Goal: Task Accomplishment & Management: Manage account settings

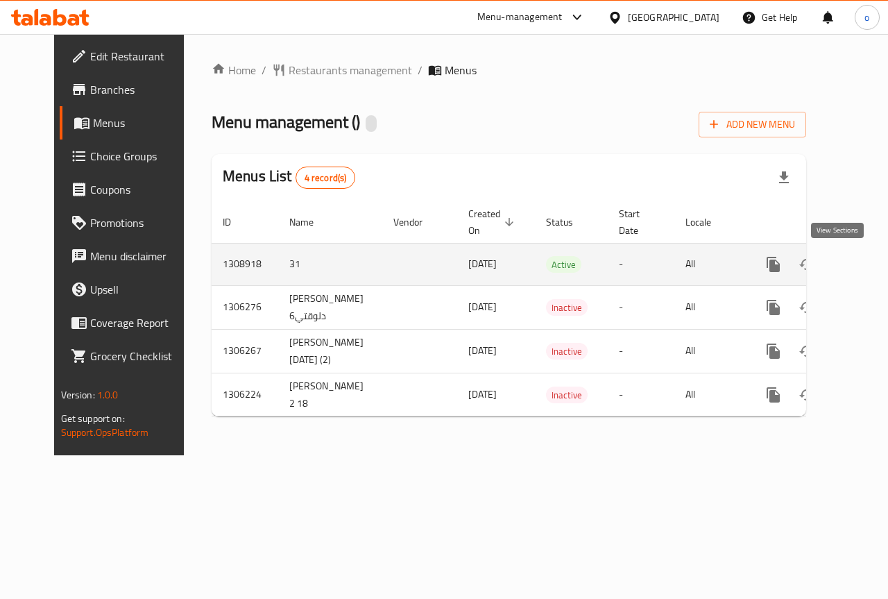
click at [865, 264] on icon "enhanced table" at bounding box center [873, 264] width 17 height 17
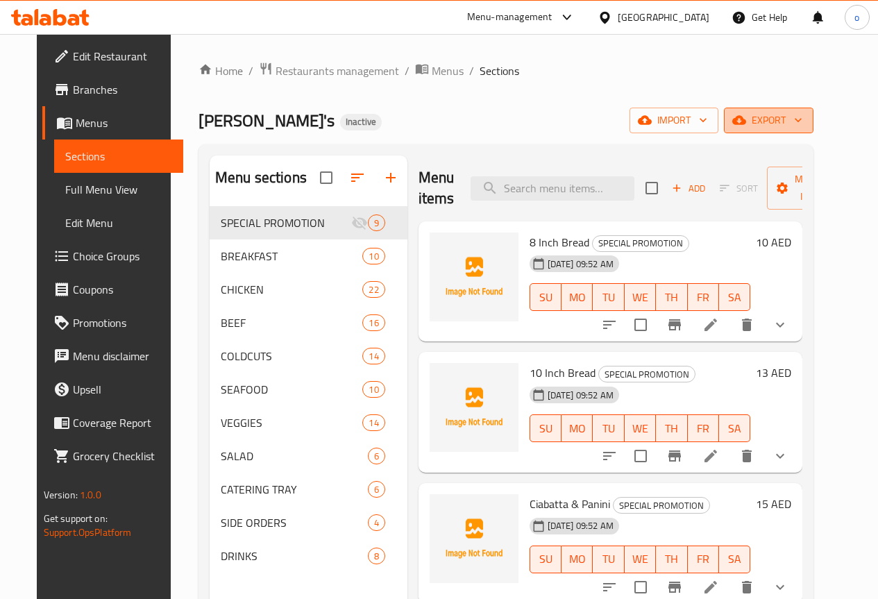
click at [802, 119] on span "export" at bounding box center [768, 120] width 67 height 17
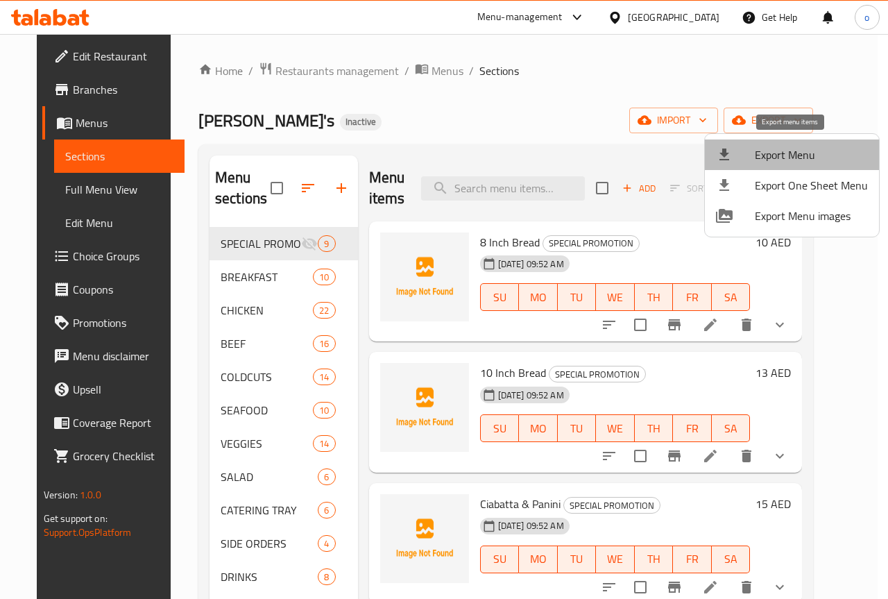
click at [821, 157] on span "Export Menu" at bounding box center [811, 154] width 113 height 17
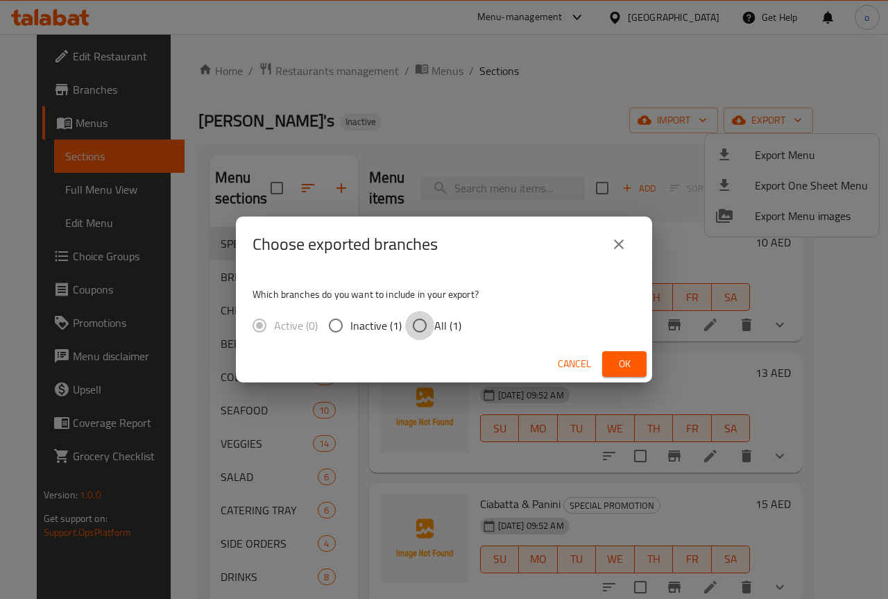
click at [424, 326] on input "All (1)" at bounding box center [419, 325] width 29 height 29
radio input "true"
click at [633, 245] on button "close" at bounding box center [618, 244] width 33 height 33
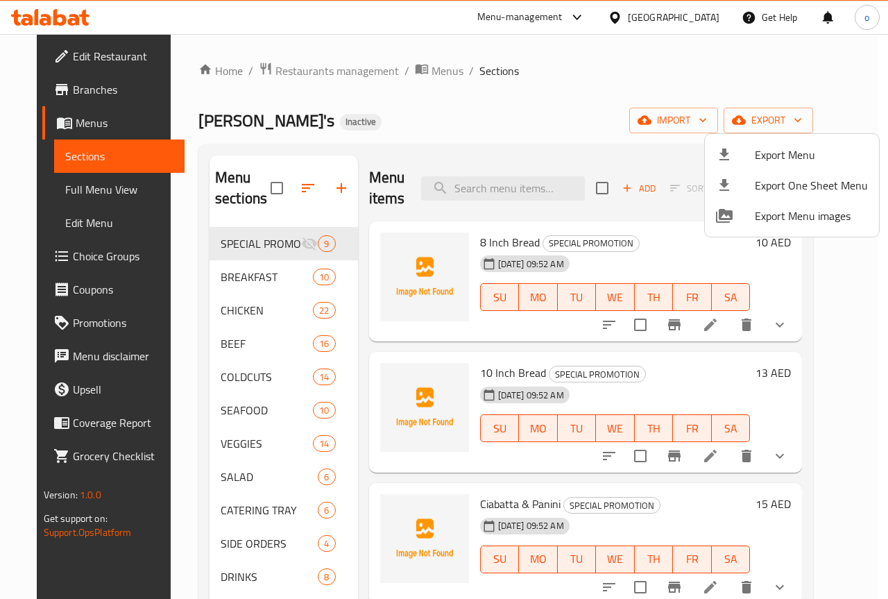
click at [709, 119] on div at bounding box center [444, 299] width 888 height 599
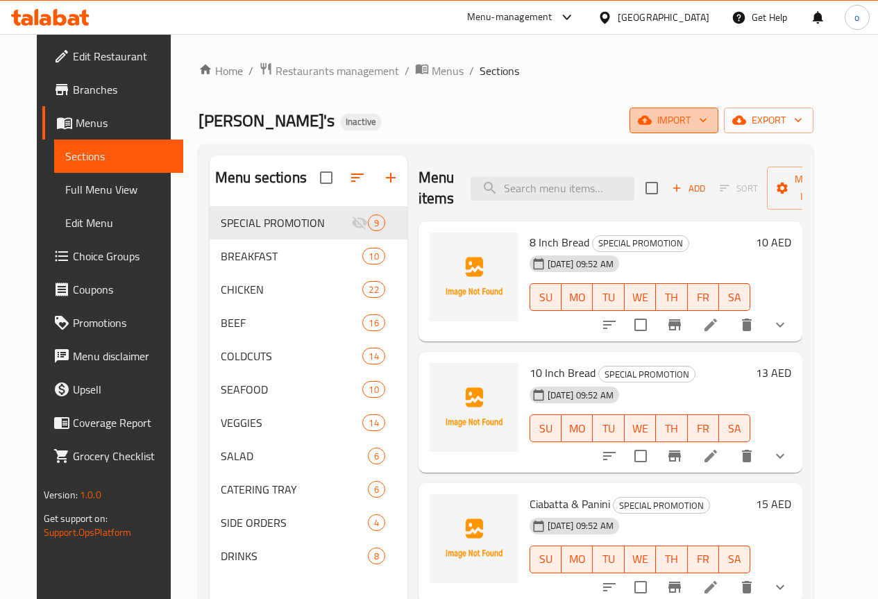
click at [707, 114] on span "import" at bounding box center [673, 120] width 67 height 17
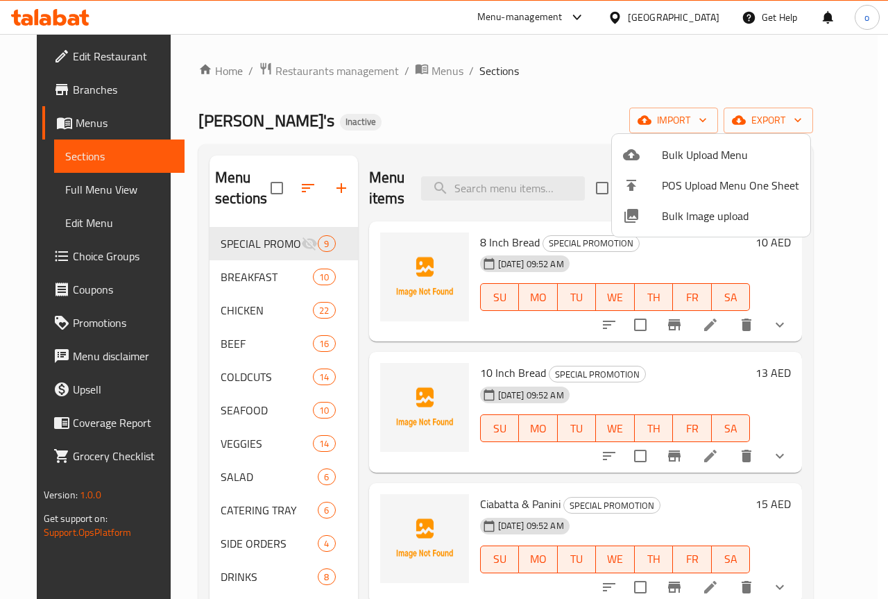
click at [832, 113] on div at bounding box center [444, 299] width 888 height 599
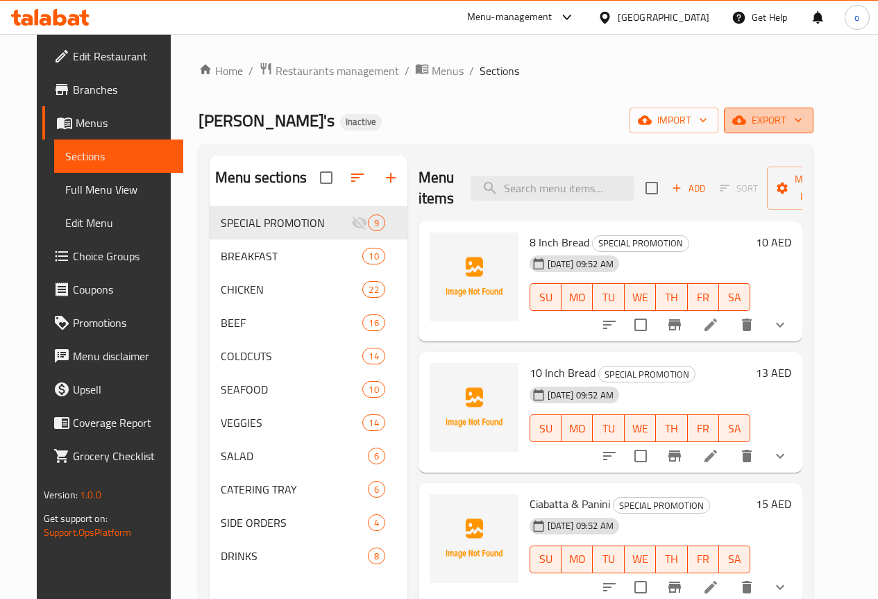
click at [805, 122] on icon "button" at bounding box center [798, 120] width 14 height 14
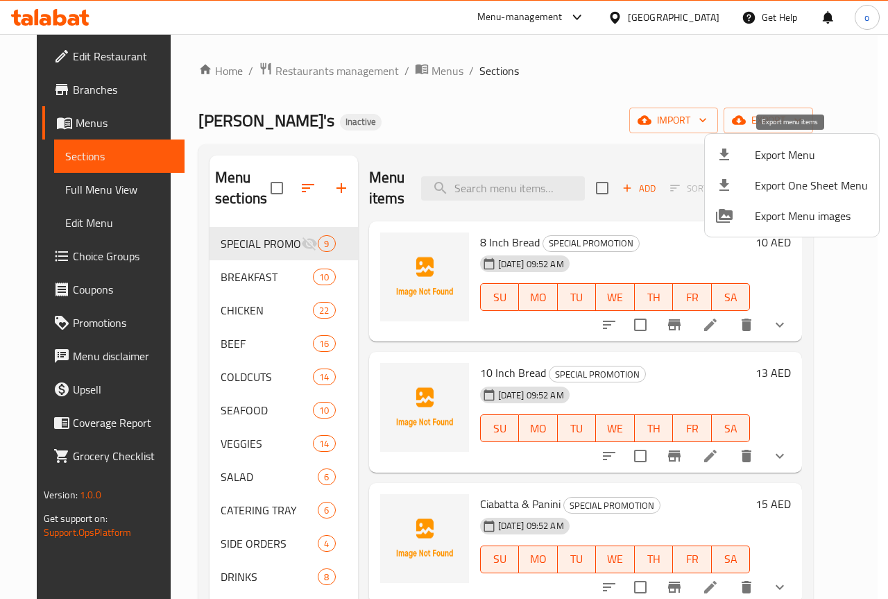
click at [832, 157] on span "Export Menu" at bounding box center [811, 154] width 113 height 17
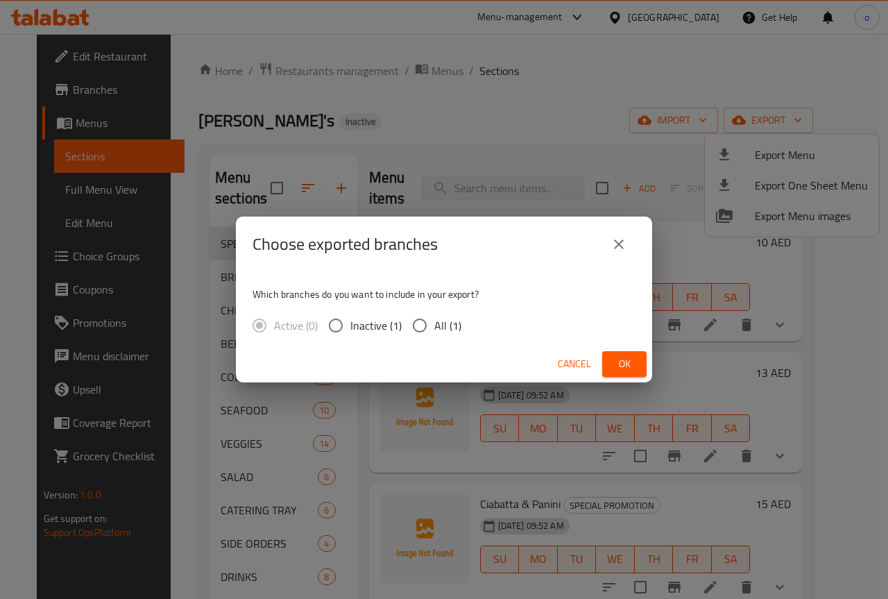
click at [430, 328] on input "All (1)" at bounding box center [419, 325] width 29 height 29
radio input "true"
click at [620, 359] on span "Ok" at bounding box center [624, 363] width 22 height 17
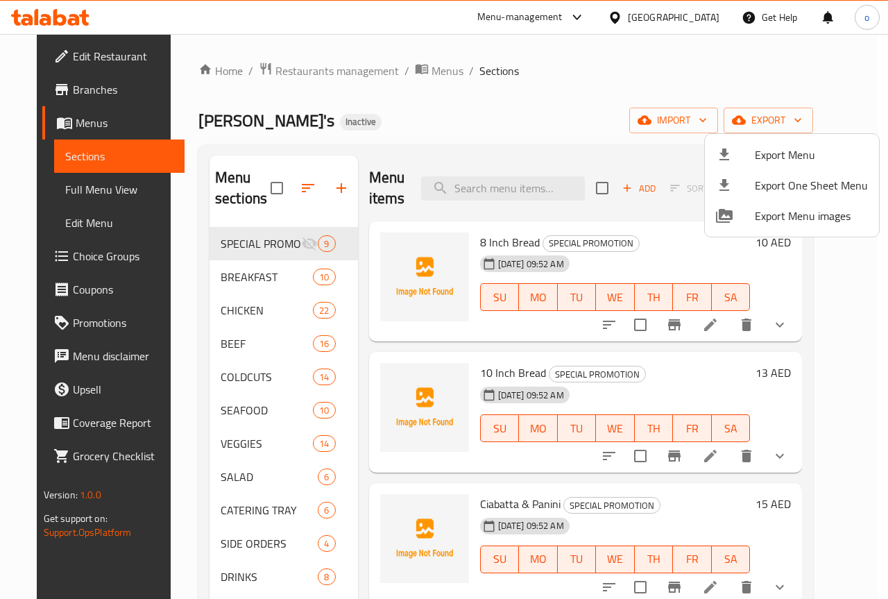
drag, startPoint x: 564, startPoint y: 0, endPoint x: 502, endPoint y: 121, distance: 135.6
click at [502, 121] on div at bounding box center [444, 299] width 888 height 599
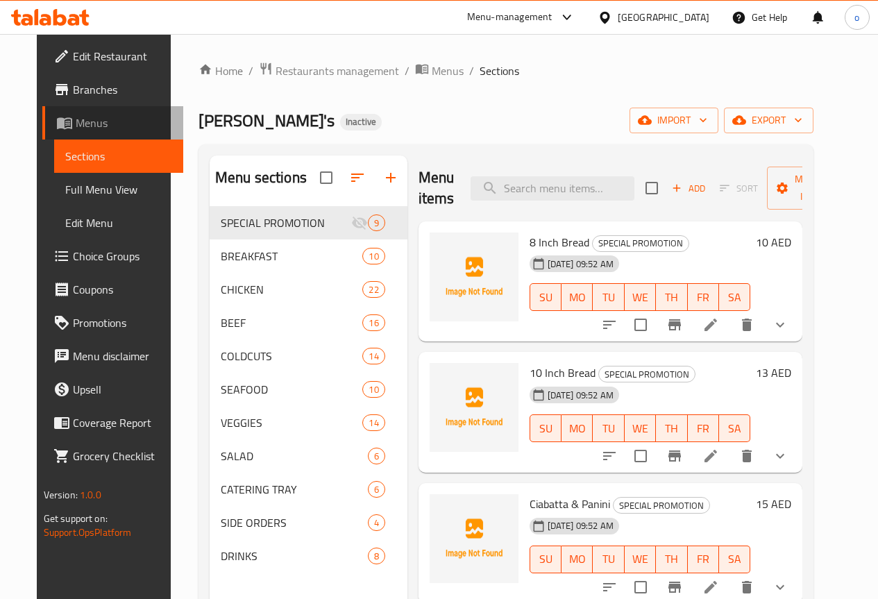
click at [80, 119] on span "Menus" at bounding box center [124, 122] width 96 height 17
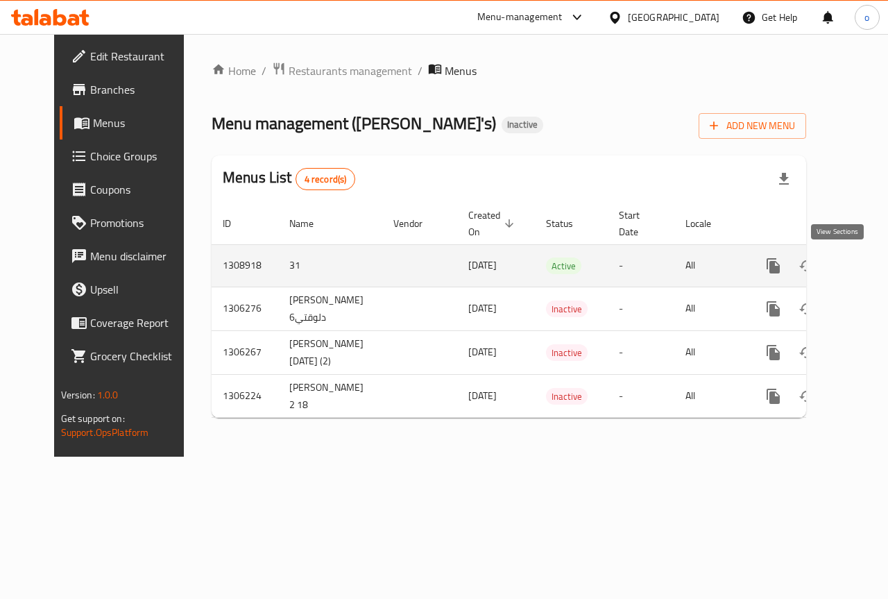
click at [865, 270] on icon "enhanced table" at bounding box center [873, 265] width 17 height 17
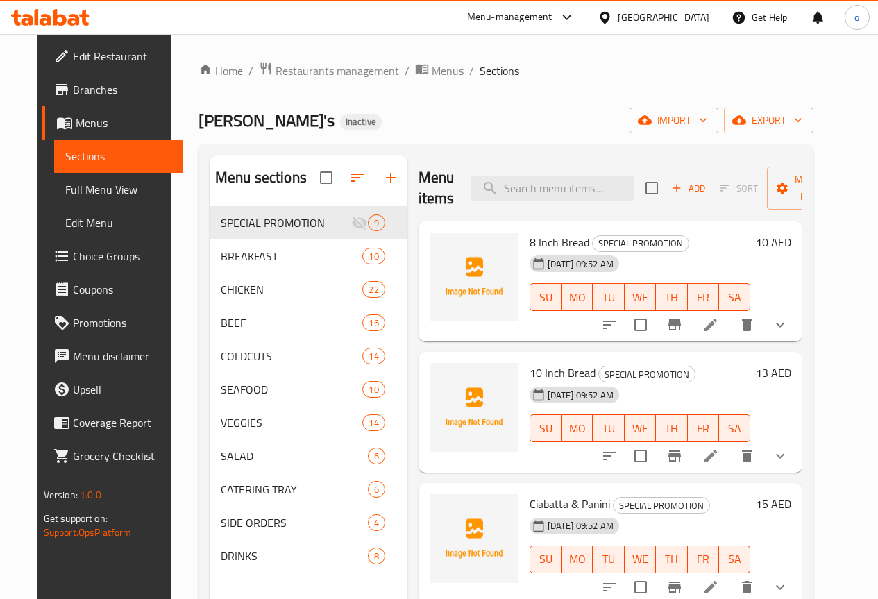
click at [76, 123] on span "Menus" at bounding box center [124, 122] width 96 height 17
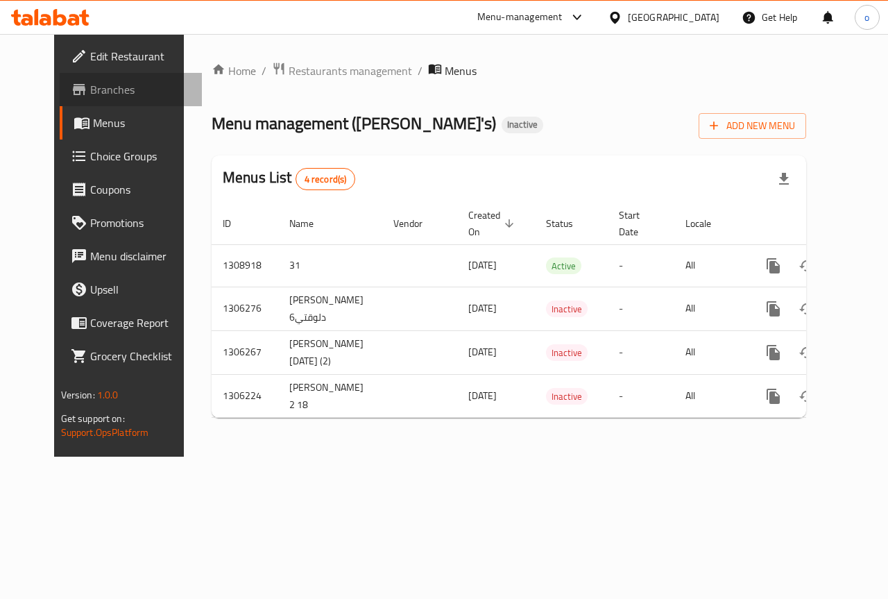
click at [90, 92] on span "Branches" at bounding box center [140, 89] width 101 height 17
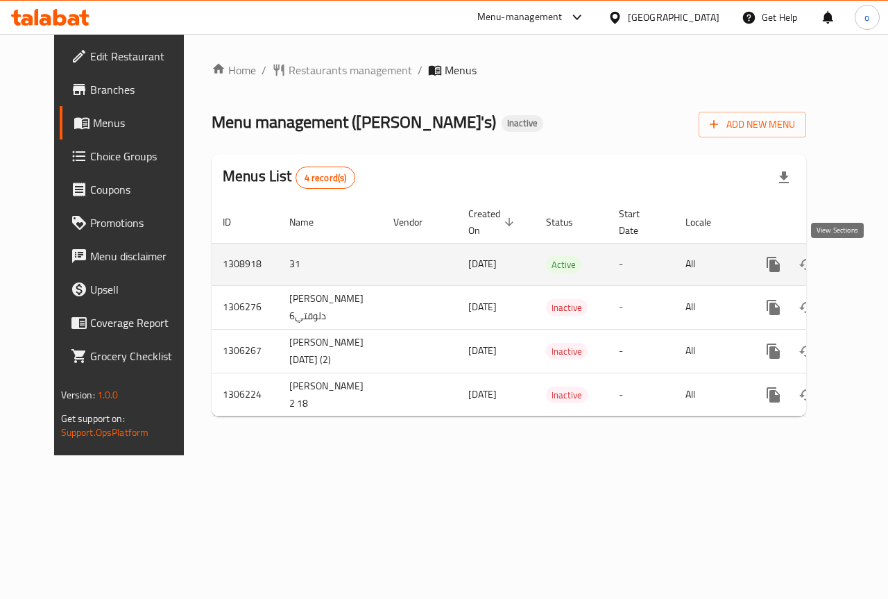
click at [865, 265] on icon "enhanced table" at bounding box center [873, 264] width 17 height 17
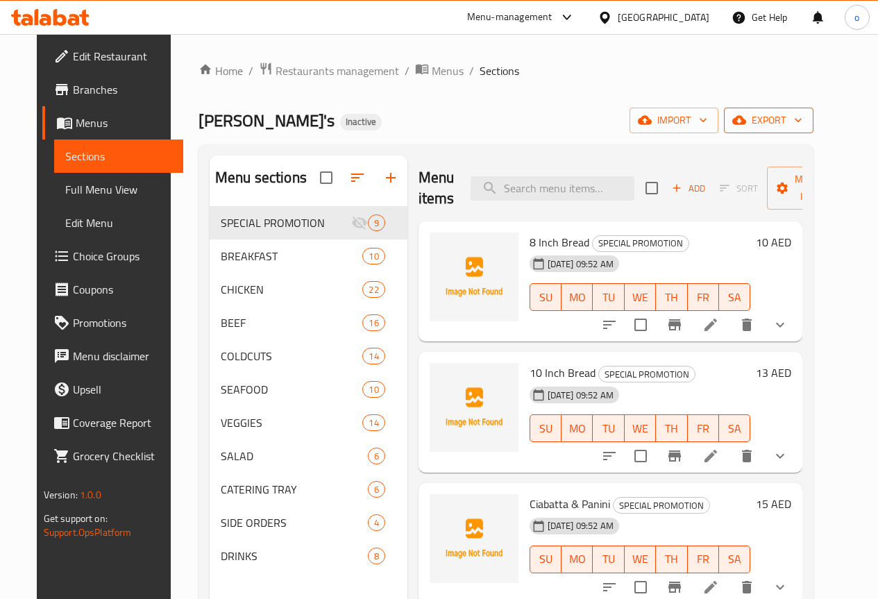
click at [802, 117] on span "export" at bounding box center [768, 120] width 67 height 17
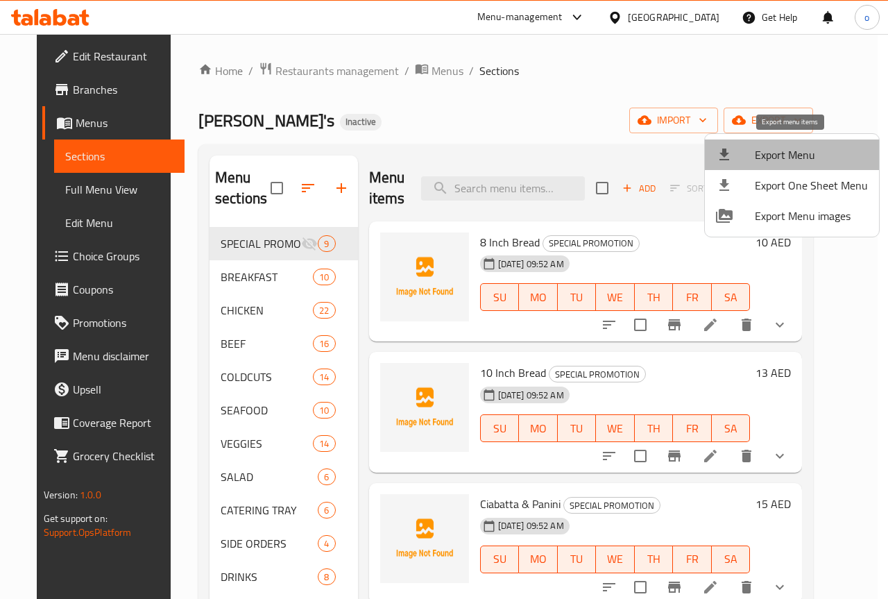
click at [817, 155] on span "Export Menu" at bounding box center [811, 154] width 113 height 17
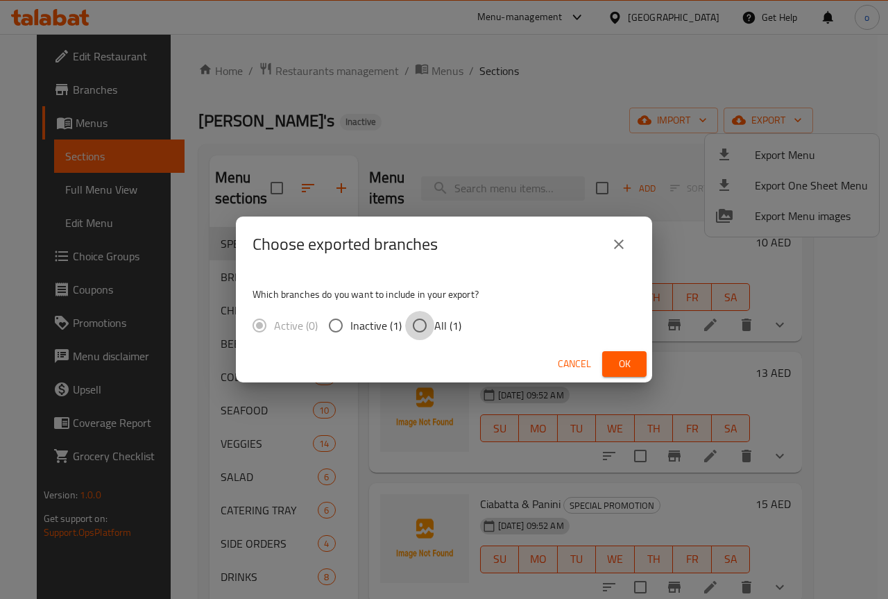
click at [432, 323] on input "All (1)" at bounding box center [419, 325] width 29 height 29
radio input "true"
click at [617, 357] on span "Ok" at bounding box center [624, 363] width 22 height 17
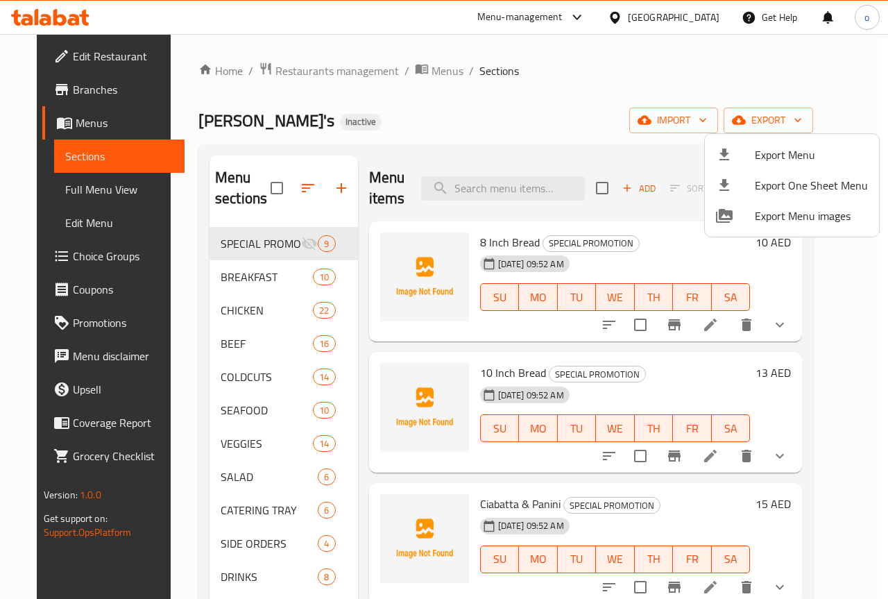
click at [522, 121] on div at bounding box center [444, 299] width 888 height 599
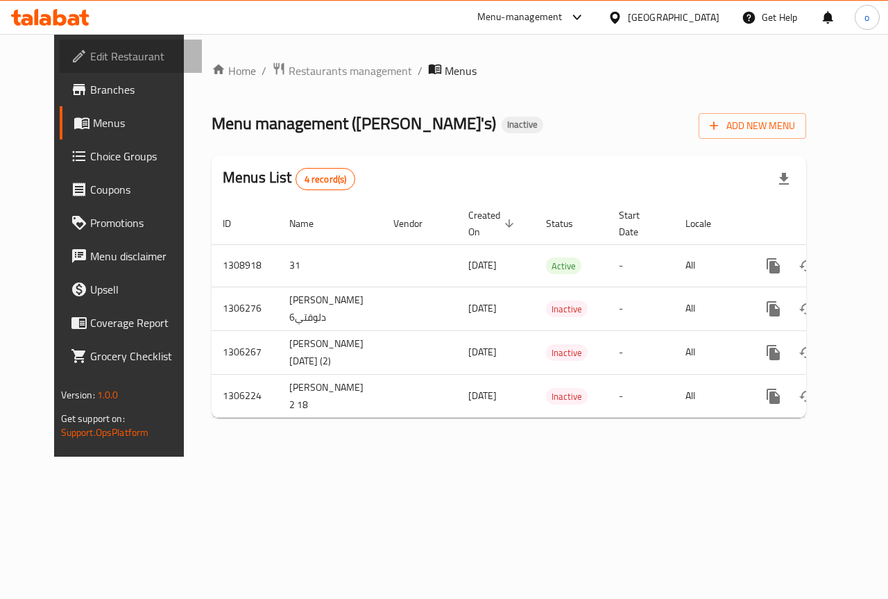
click at [90, 58] on span "Edit Restaurant" at bounding box center [140, 56] width 101 height 17
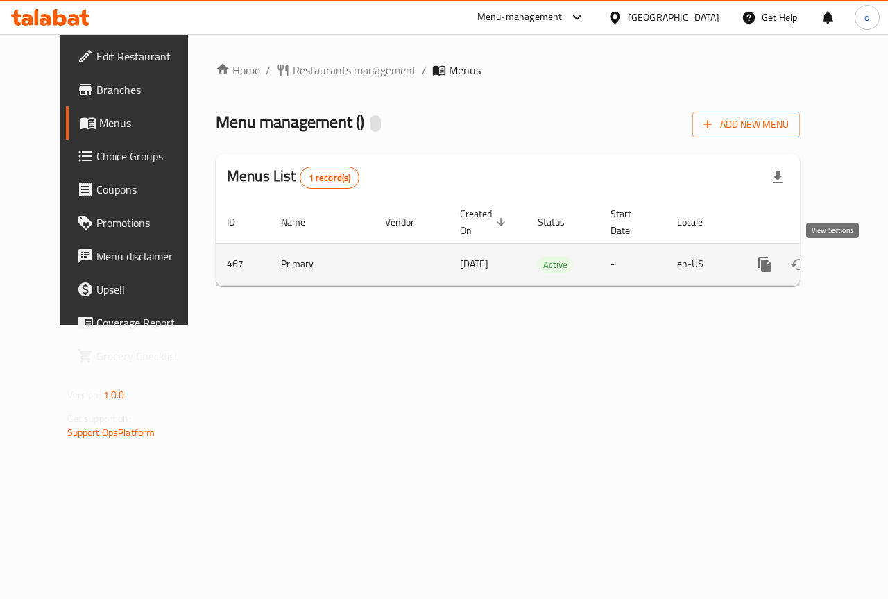
click at [857, 264] on icon "enhanced table" at bounding box center [865, 264] width 17 height 17
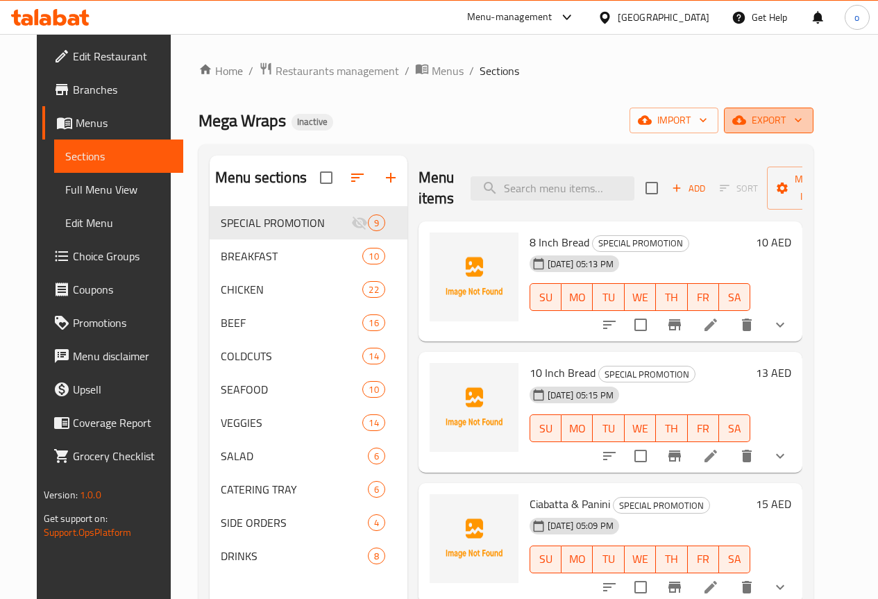
click at [802, 120] on span "export" at bounding box center [768, 120] width 67 height 17
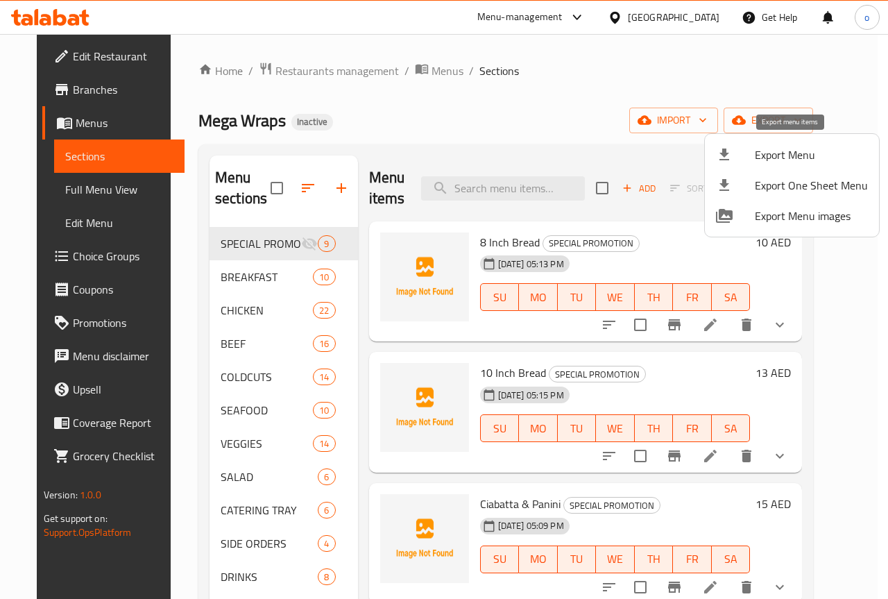
click at [788, 157] on span "Export Menu" at bounding box center [811, 154] width 113 height 17
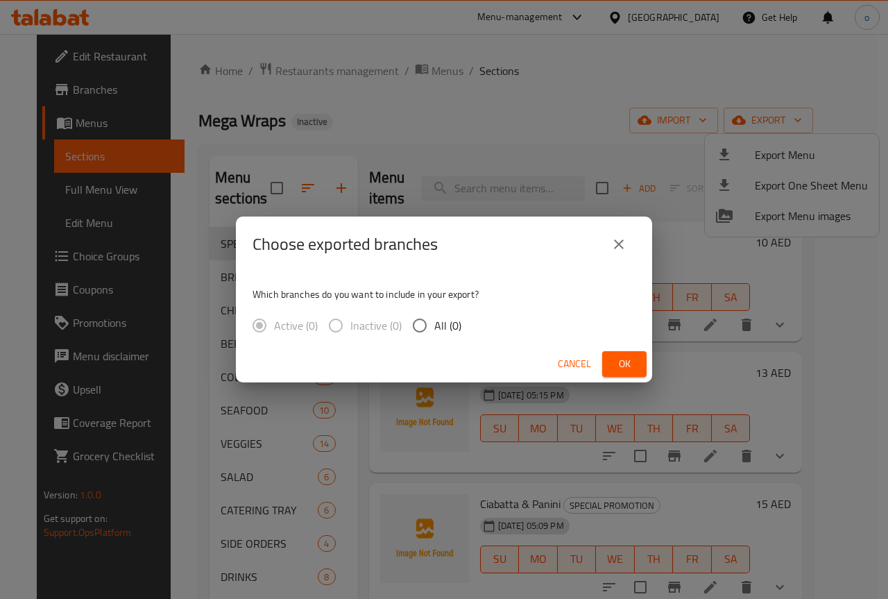
click at [632, 239] on button "close" at bounding box center [618, 244] width 33 height 33
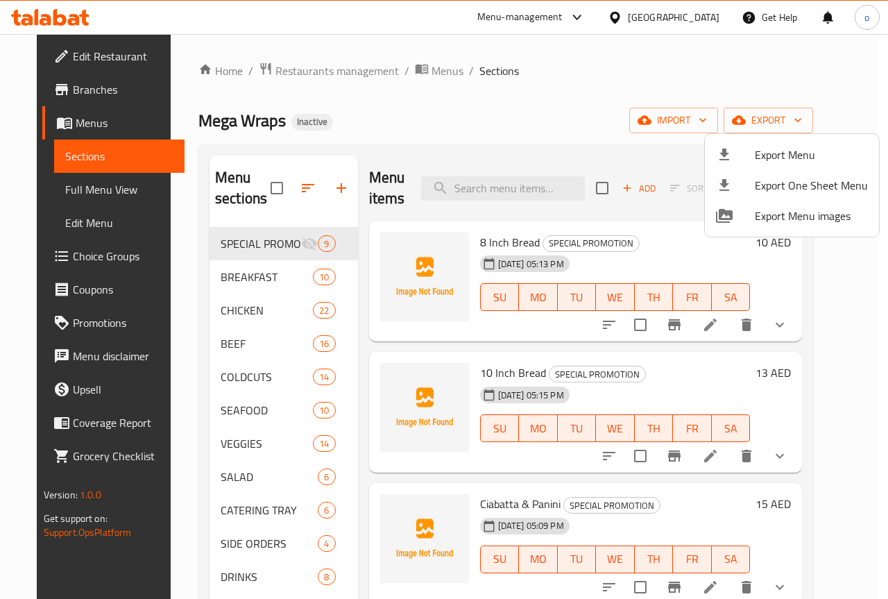
click at [819, 124] on div at bounding box center [444, 299] width 888 height 599
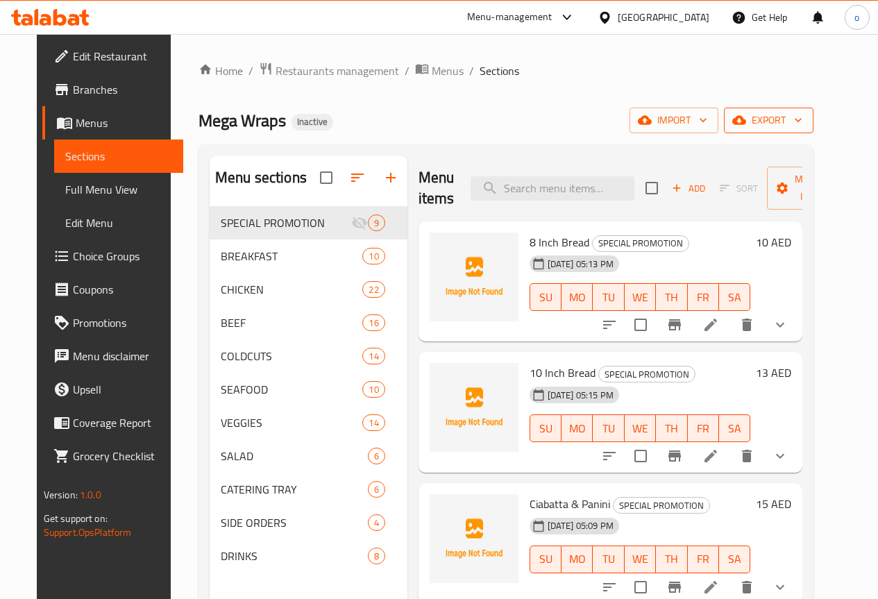
click at [805, 114] on icon "button" at bounding box center [798, 120] width 14 height 14
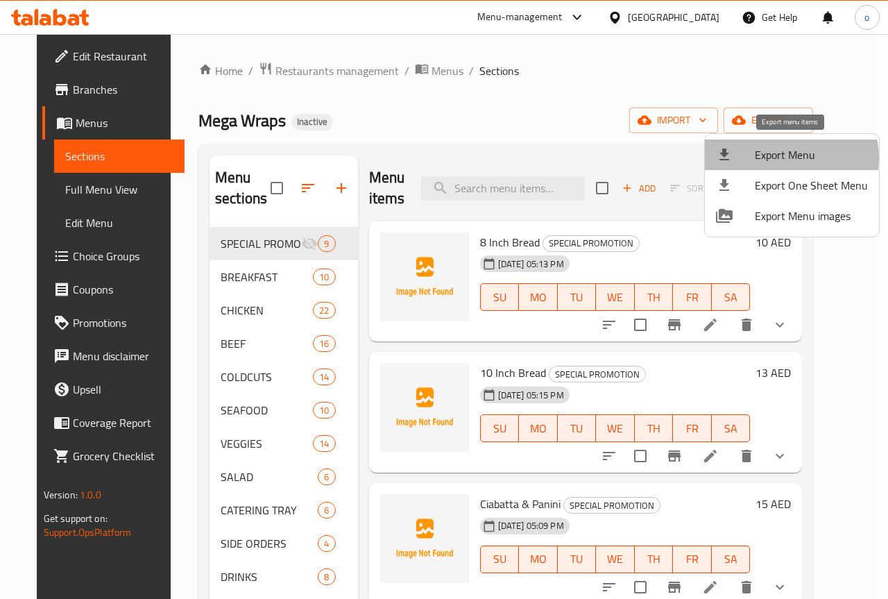
click at [787, 157] on span "Export Menu" at bounding box center [811, 154] width 113 height 17
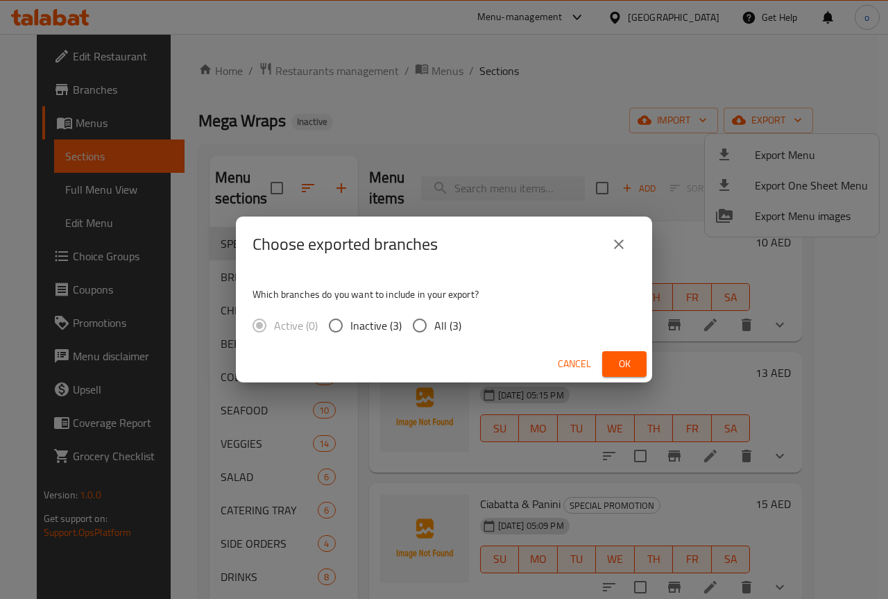
click at [409, 323] on input "All (3)" at bounding box center [419, 325] width 29 height 29
radio input "true"
click at [622, 359] on span "Ok" at bounding box center [624, 363] width 22 height 17
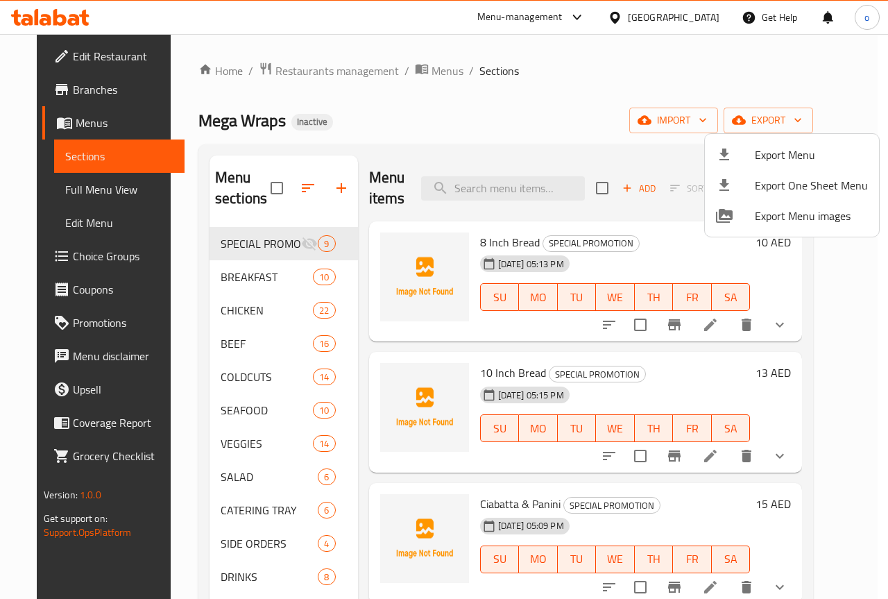
click at [55, 92] on div at bounding box center [444, 299] width 888 height 599
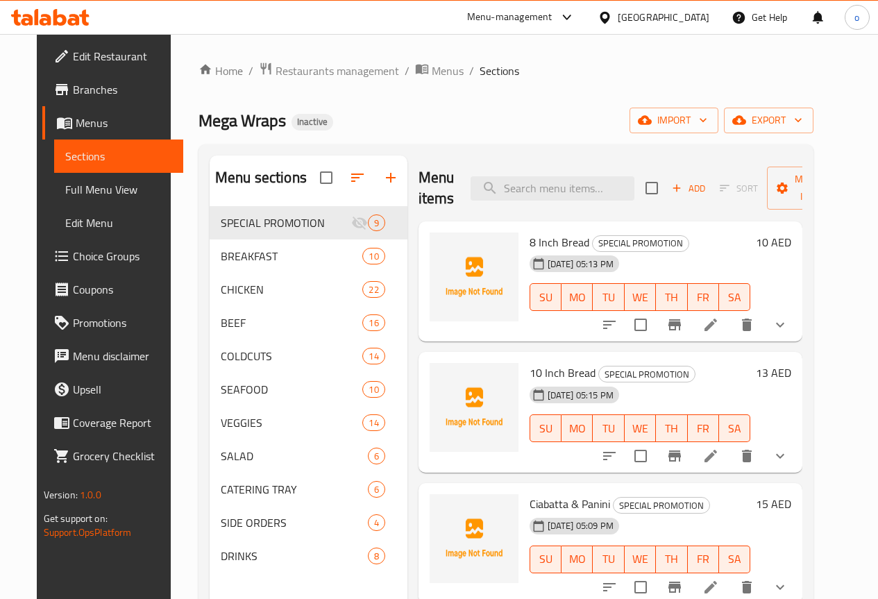
click at [73, 92] on span "Branches" at bounding box center [122, 89] width 99 height 17
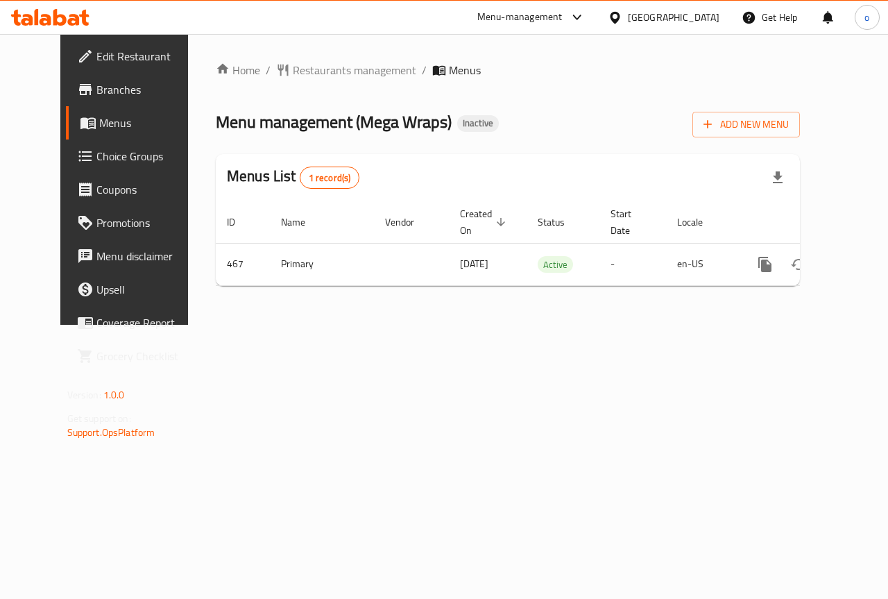
click at [96, 51] on span "Edit Restaurant" at bounding box center [146, 56] width 101 height 17
click at [96, 49] on span "Edit Restaurant" at bounding box center [146, 56] width 101 height 17
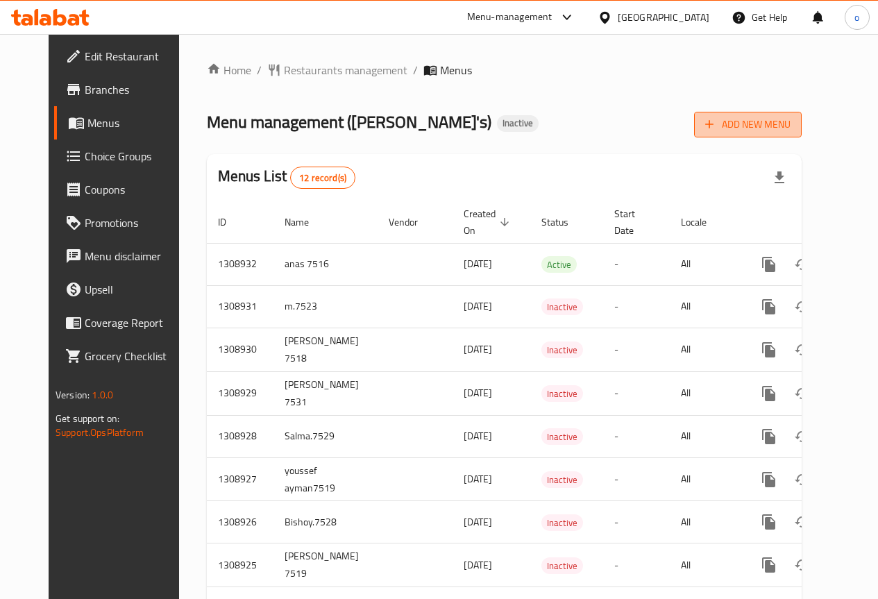
click at [801, 112] on button "Add New Menu" at bounding box center [748, 125] width 108 height 26
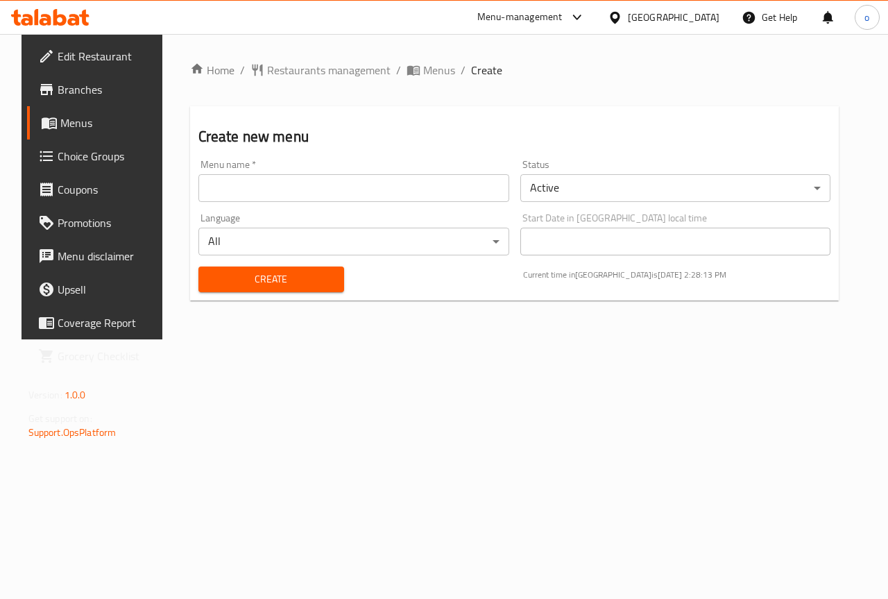
click at [434, 181] on input "text" at bounding box center [353, 188] width 311 height 28
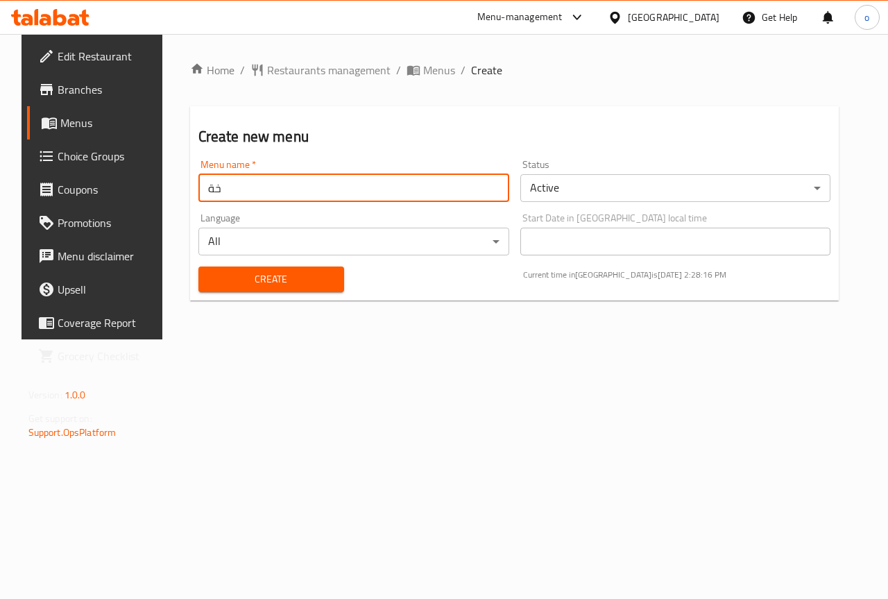
type input "خ"
type input "[PERSON_NAME]"
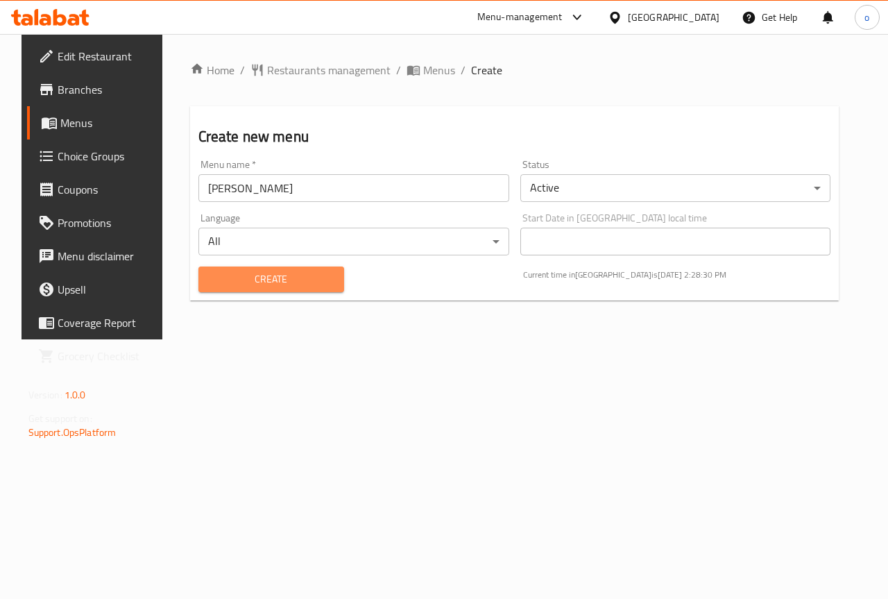
click at [259, 285] on span "Create" at bounding box center [271, 279] width 123 height 17
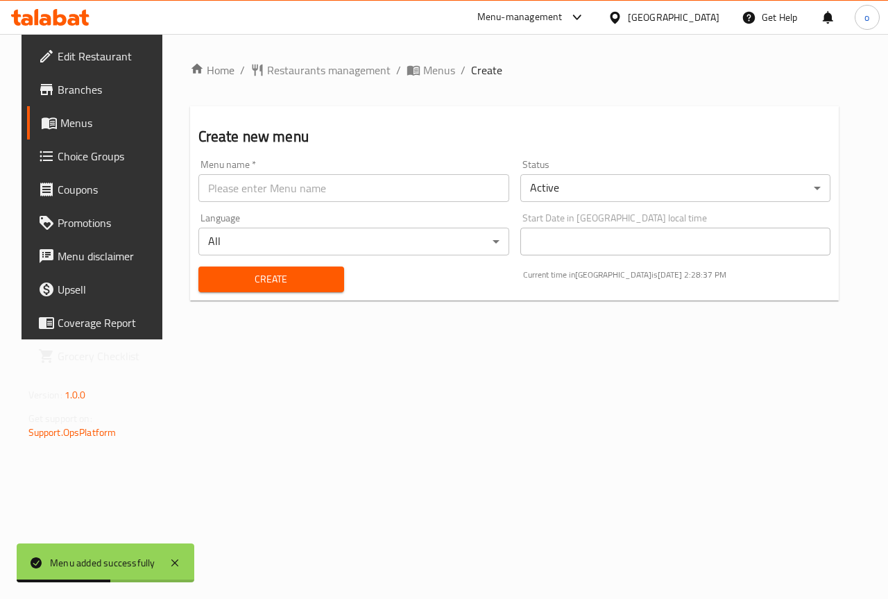
click at [128, 561] on div "Menu added successfully" at bounding box center [102, 562] width 105 height 15
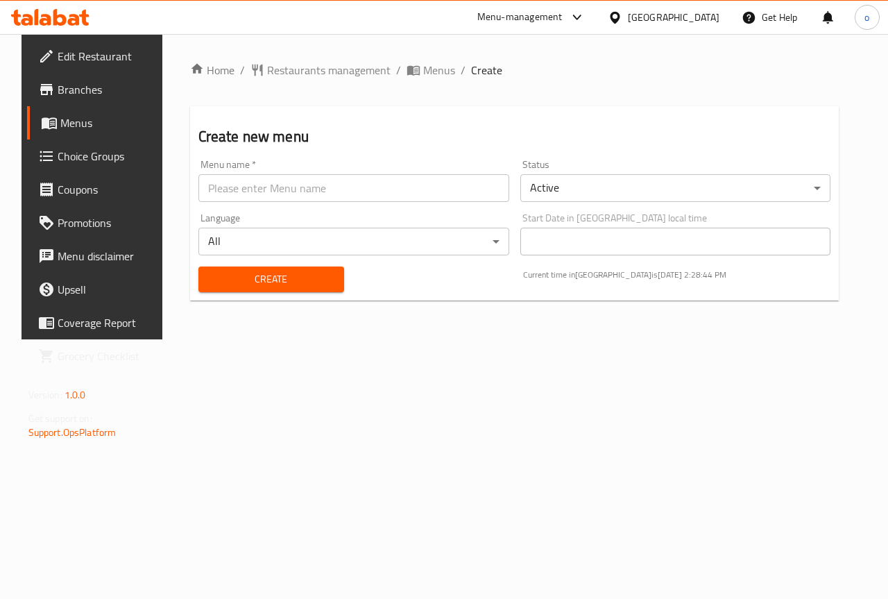
click at [620, 195] on body "​ Menu-management United Arab Emirates Get Help o Edit Restaurant Branches Menu…" at bounding box center [444, 316] width 888 height 565
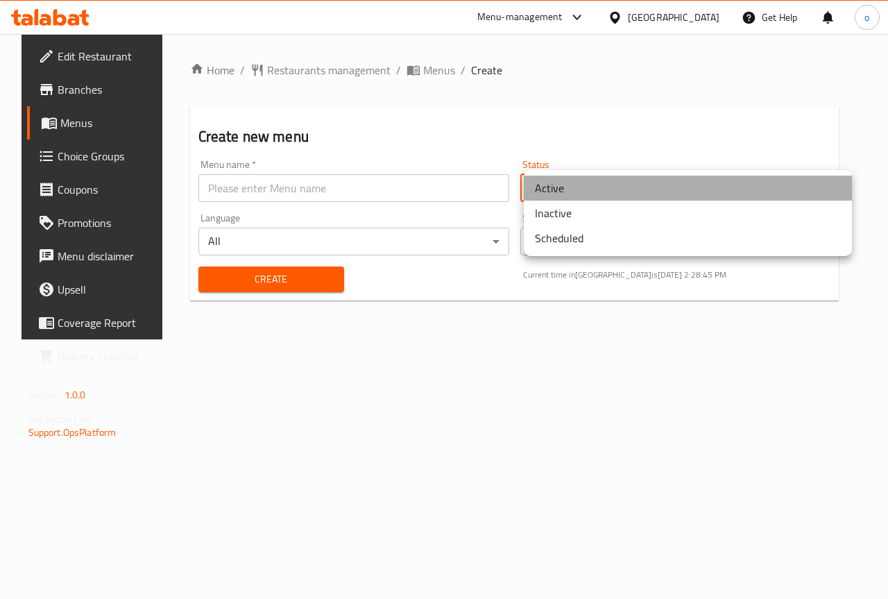
click at [633, 189] on li "Active" at bounding box center [688, 188] width 328 height 25
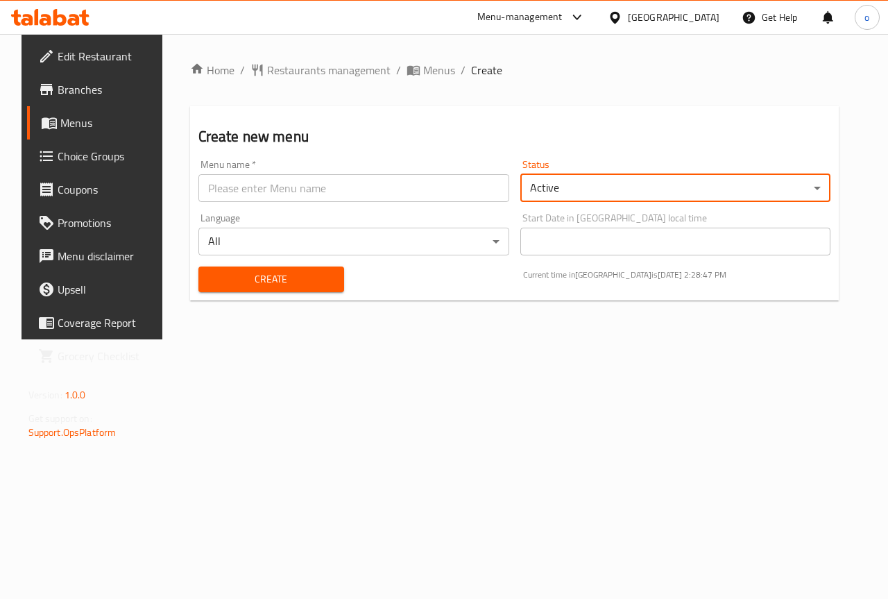
click at [397, 239] on body "​ Menu-management United Arab Emirates Get Help o Edit Restaurant Branches Menu…" at bounding box center [444, 316] width 888 height 565
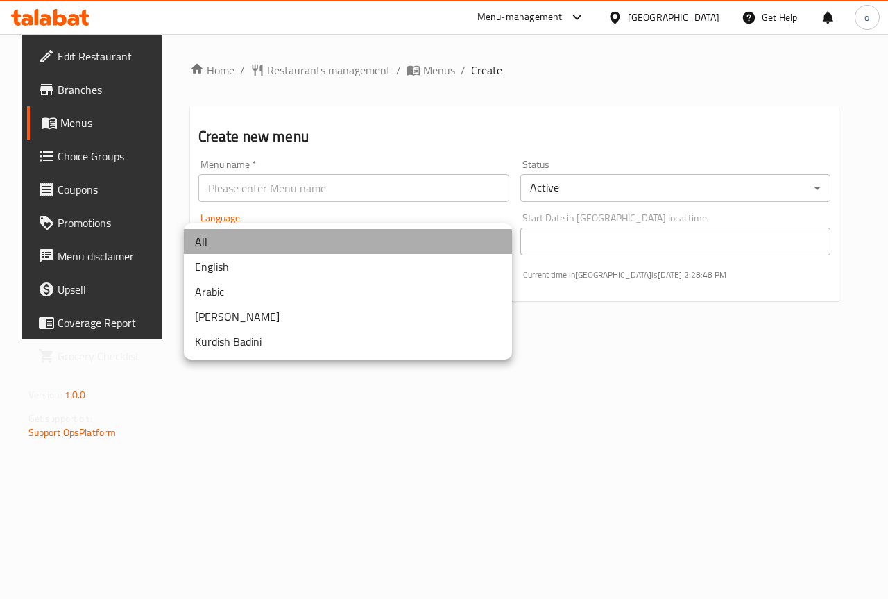
click at [391, 242] on li "All" at bounding box center [348, 241] width 328 height 25
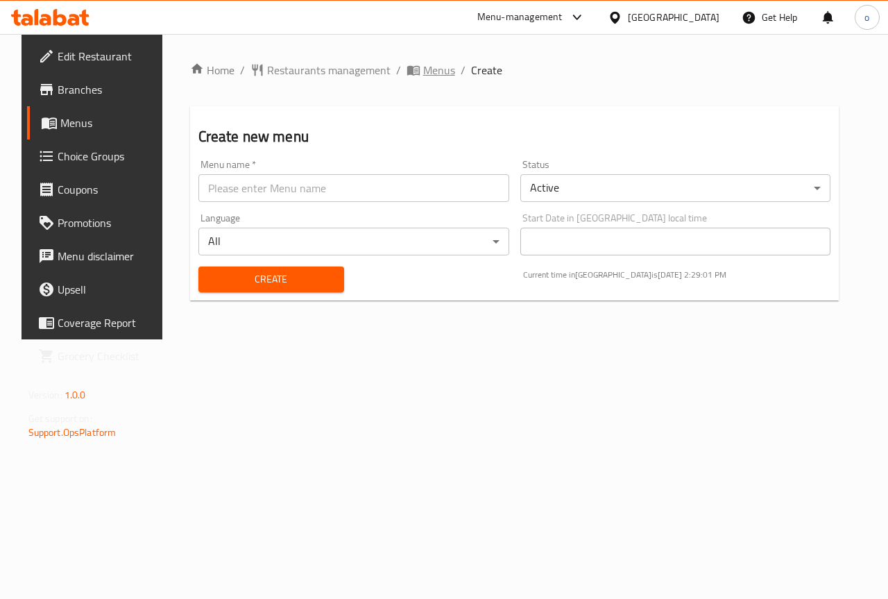
click at [429, 78] on span "Menus" at bounding box center [439, 70] width 32 height 17
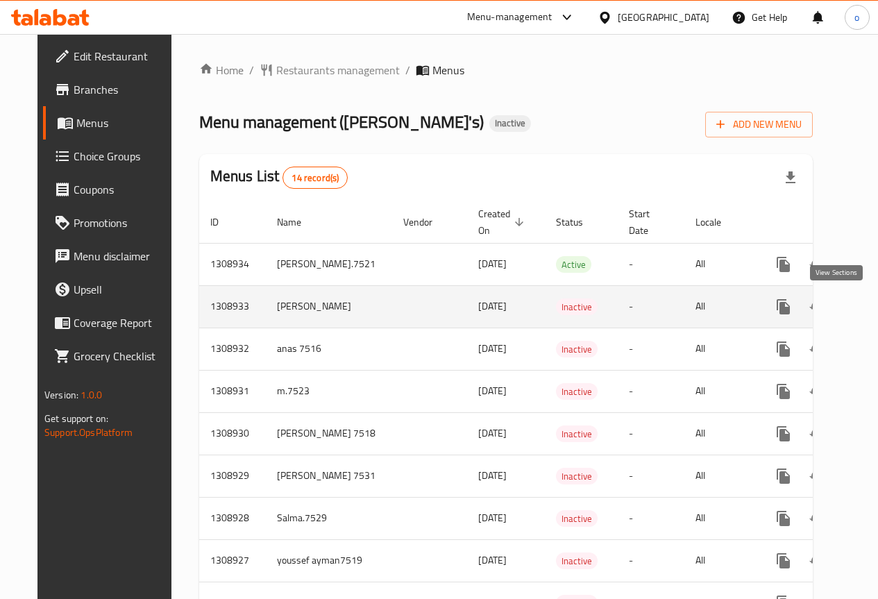
click at [875, 301] on icon "enhanced table" at bounding box center [883, 306] width 17 height 17
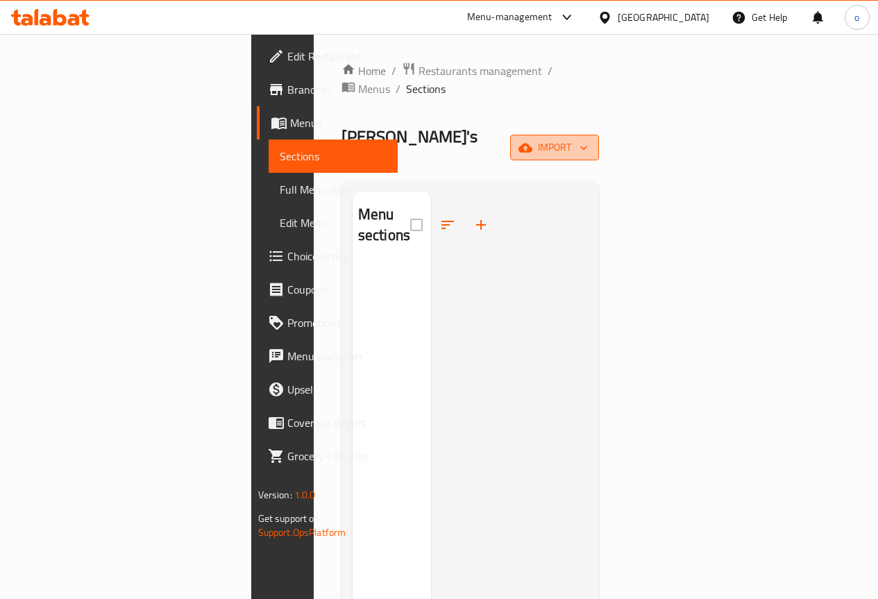
click at [588, 139] on span "import" at bounding box center [554, 147] width 67 height 17
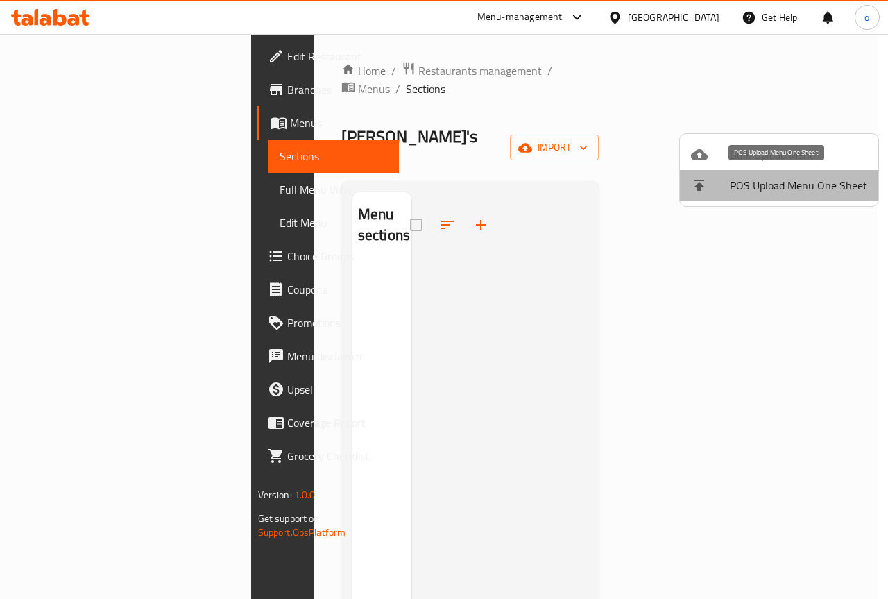
click at [818, 185] on span "POS Upload Menu One Sheet" at bounding box center [798, 185] width 137 height 17
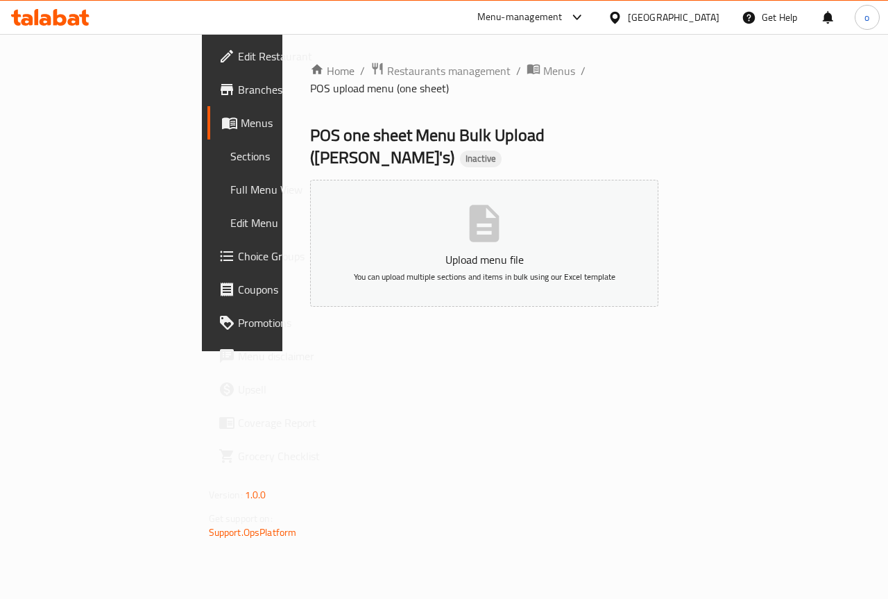
click at [509, 208] on button "Upload menu file You can upload multiple sections and items in bulk using our E…" at bounding box center [484, 243] width 348 height 127
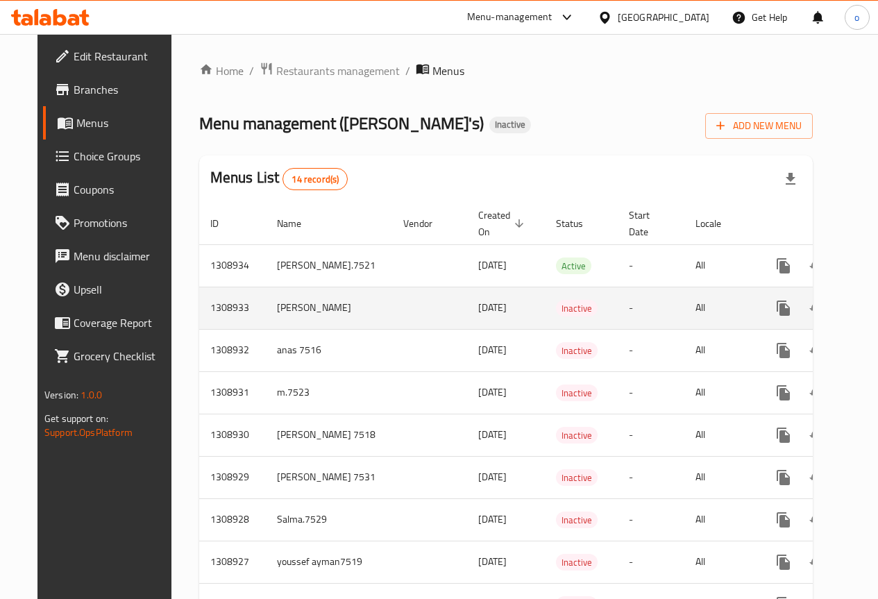
click at [392, 320] on td "enhanced table" at bounding box center [429, 308] width 75 height 42
click at [877, 311] on icon "enhanced table" at bounding box center [883, 308] width 12 height 12
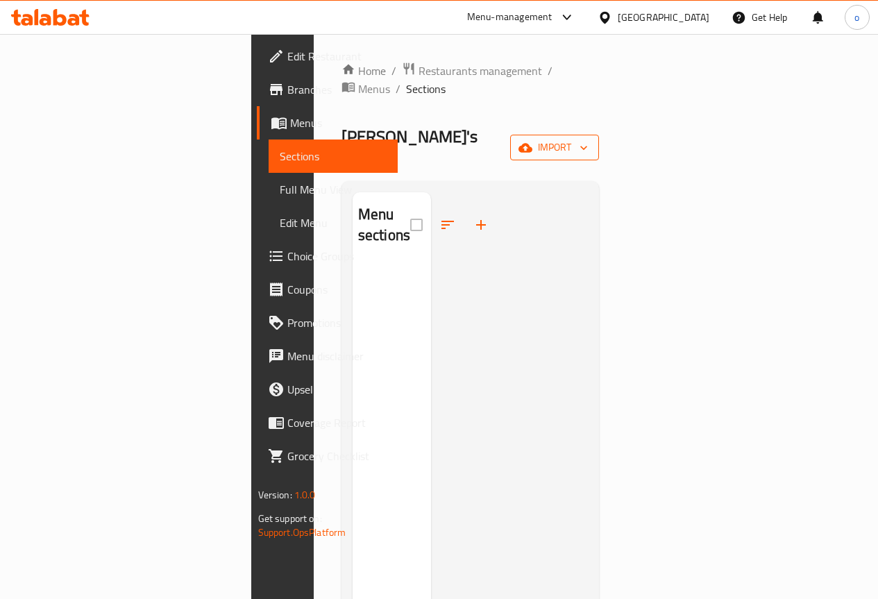
click at [588, 139] on span "import" at bounding box center [554, 147] width 67 height 17
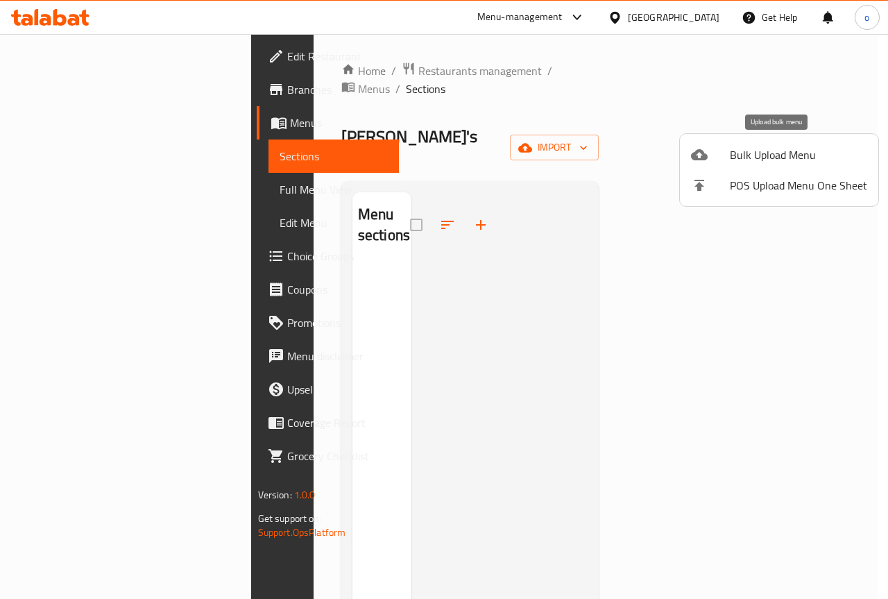
click at [785, 165] on li "Bulk Upload Menu" at bounding box center [779, 154] width 198 height 31
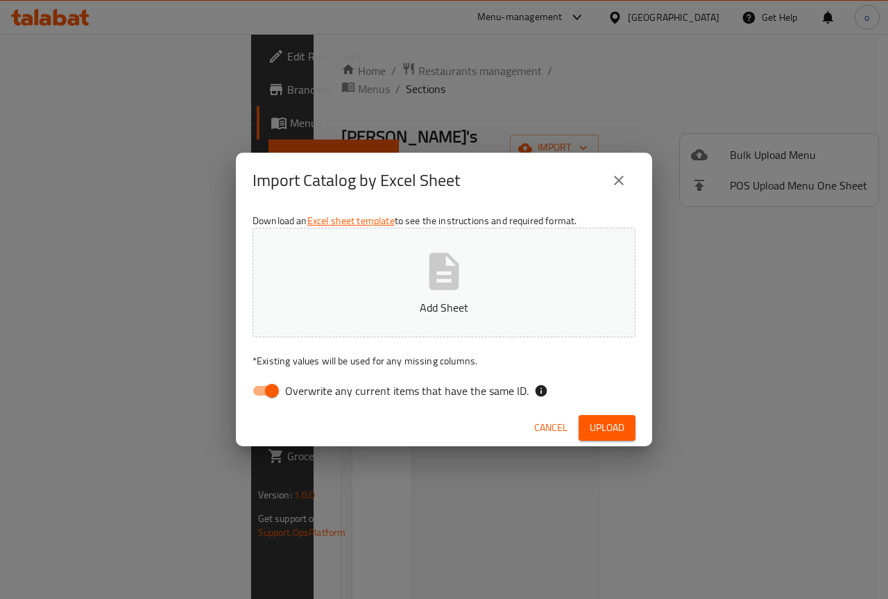
click at [268, 392] on input "Overwrite any current items that have the same ID." at bounding box center [271, 390] width 79 height 26
checkbox input "false"
click at [446, 299] on p "Add Sheet" at bounding box center [444, 307] width 340 height 17
click at [624, 418] on button "Upload" at bounding box center [607, 428] width 57 height 26
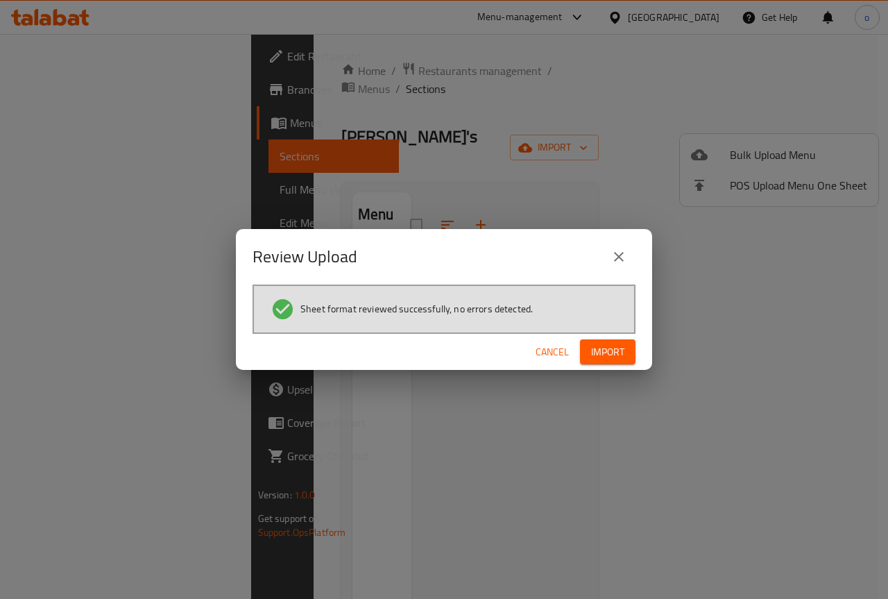
click at [619, 353] on span "Import" at bounding box center [607, 351] width 33 height 17
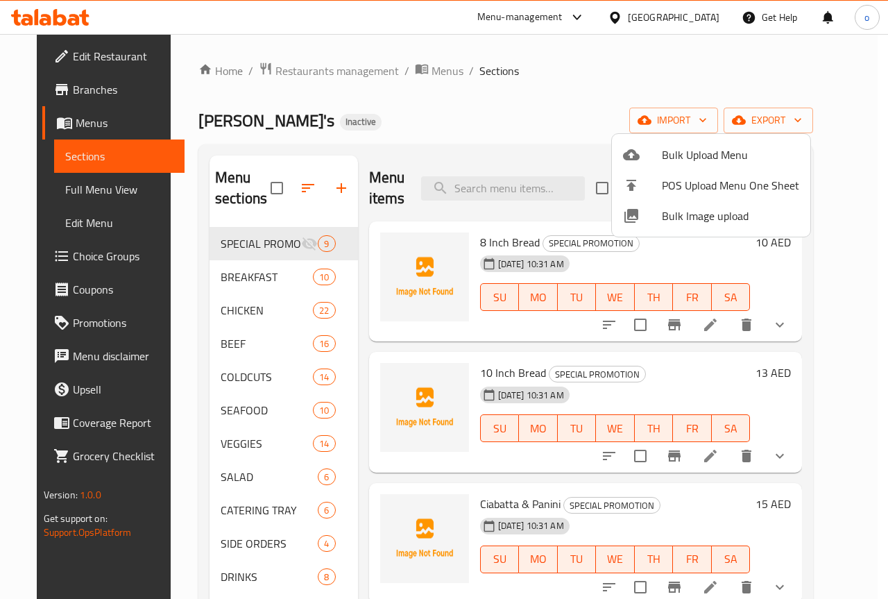
click at [506, 105] on div at bounding box center [444, 299] width 888 height 599
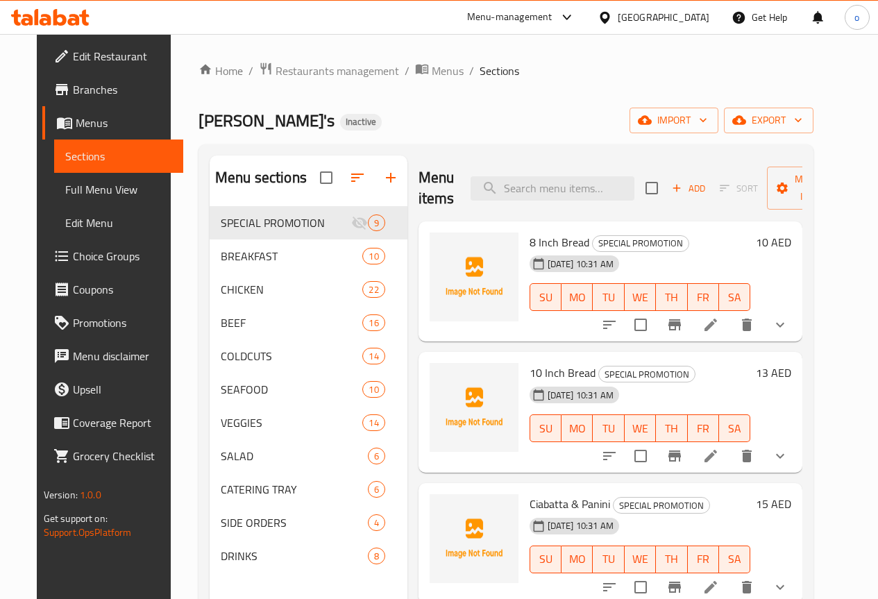
click at [74, 82] on span "Branches" at bounding box center [122, 89] width 99 height 17
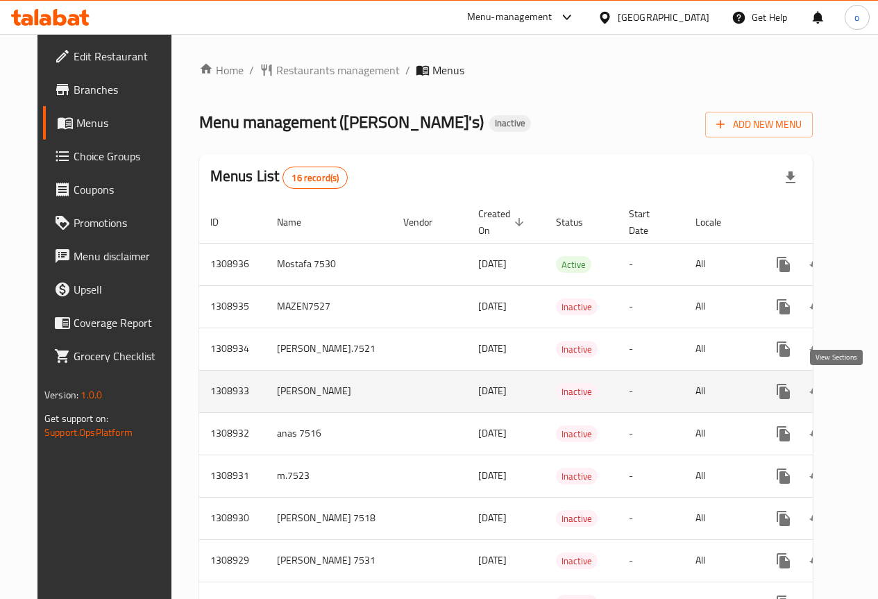
click at [875, 393] on icon "enhanced table" at bounding box center [883, 391] width 17 height 17
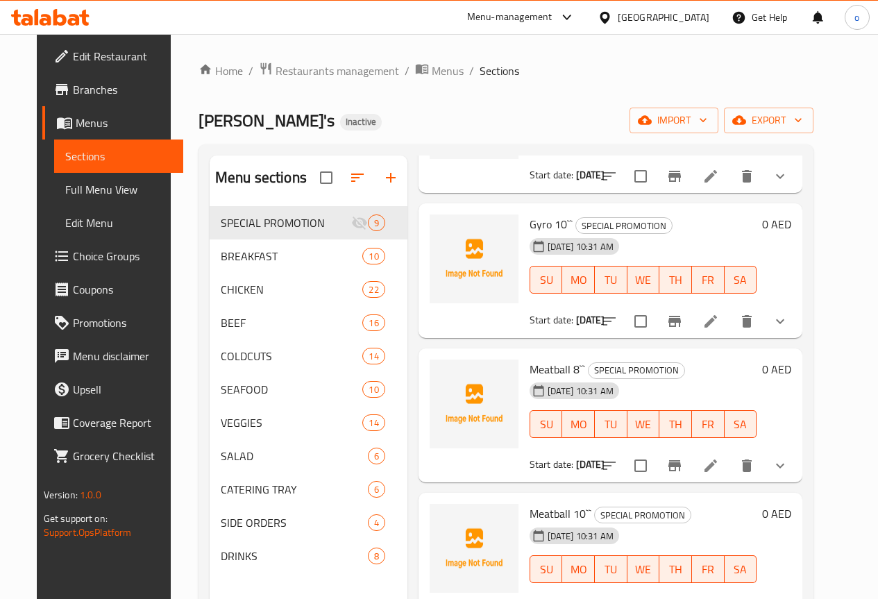
scroll to position [717, 0]
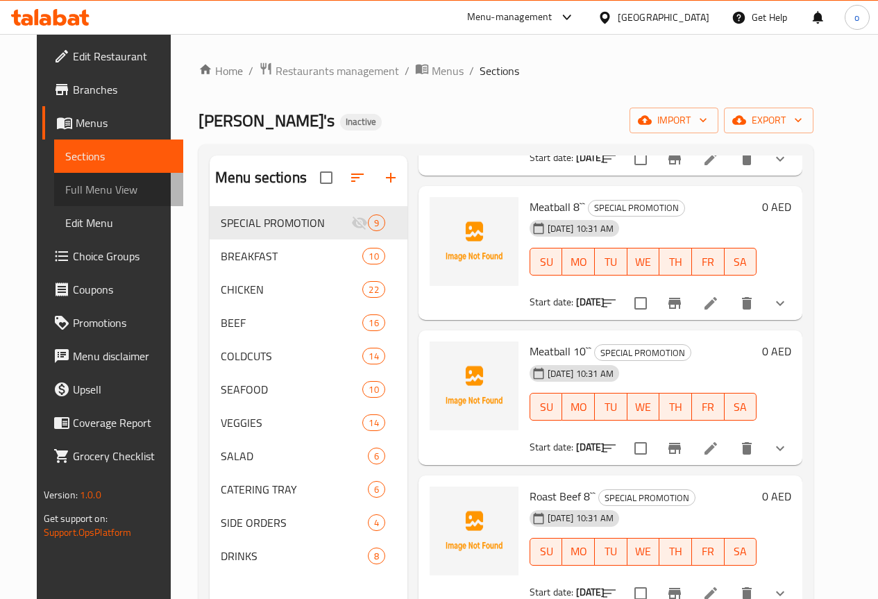
click at [83, 194] on span "Full Menu View" at bounding box center [118, 189] width 107 height 17
click at [87, 192] on span "Full Menu View" at bounding box center [118, 189] width 107 height 17
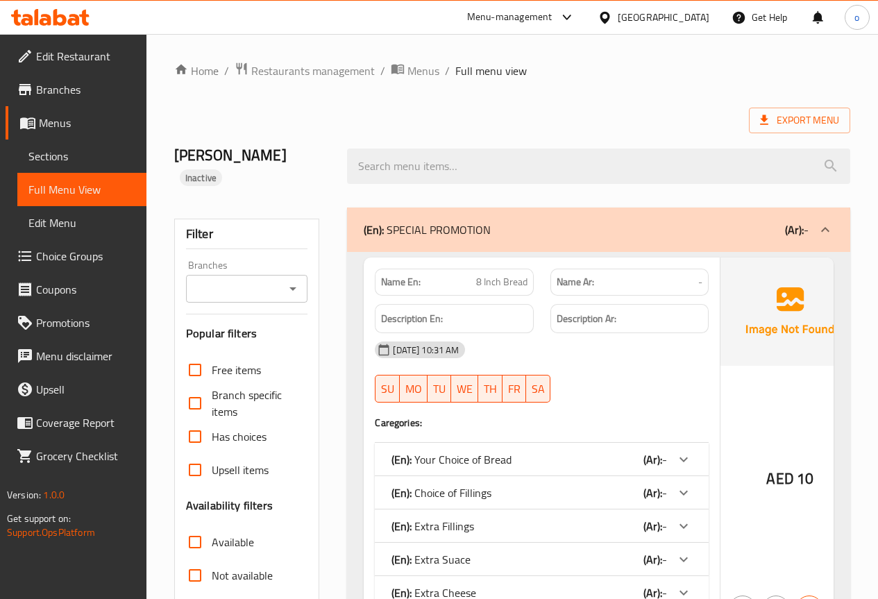
click at [194, 525] on input "Available" at bounding box center [194, 541] width 33 height 33
checkbox input "true"
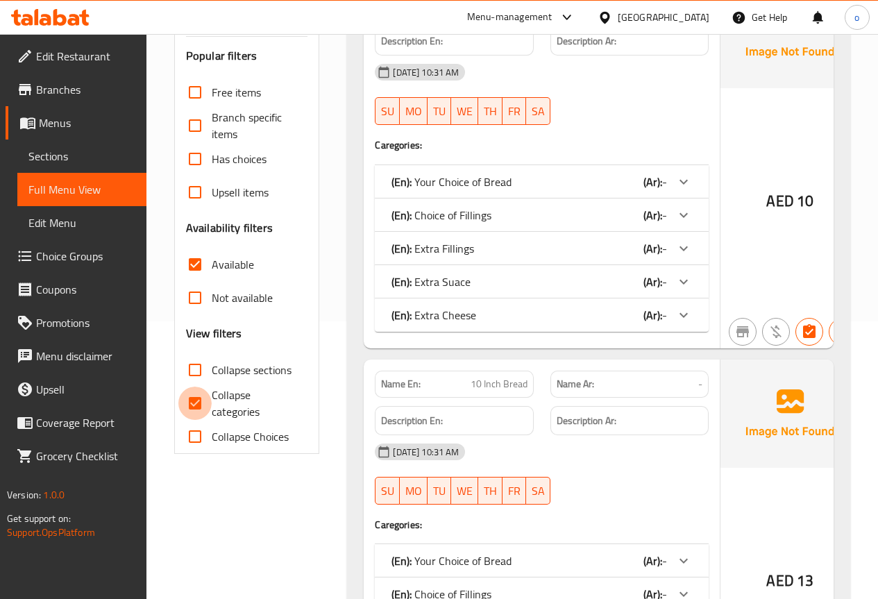
click at [198, 386] on input "Collapse categories" at bounding box center [194, 402] width 33 height 33
checkbox input "false"
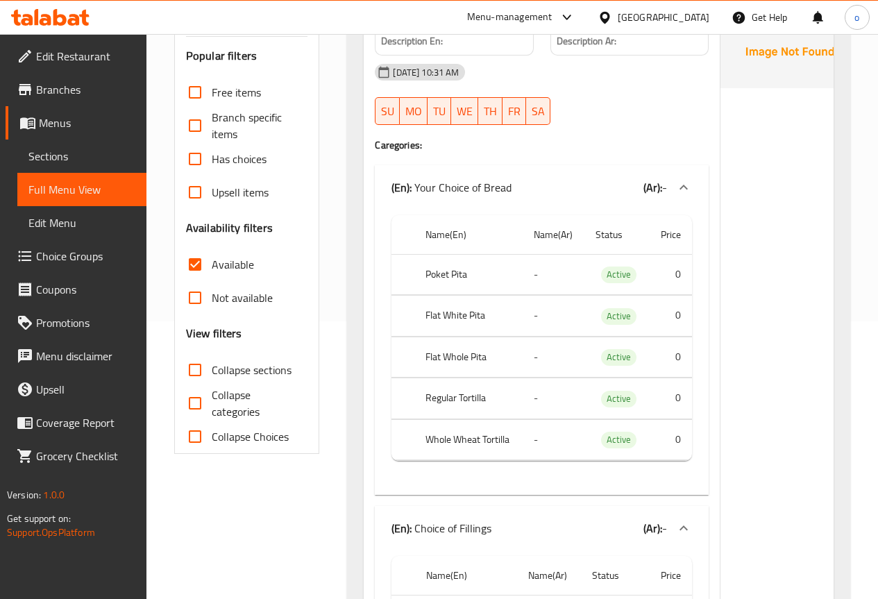
scroll to position [208, 0]
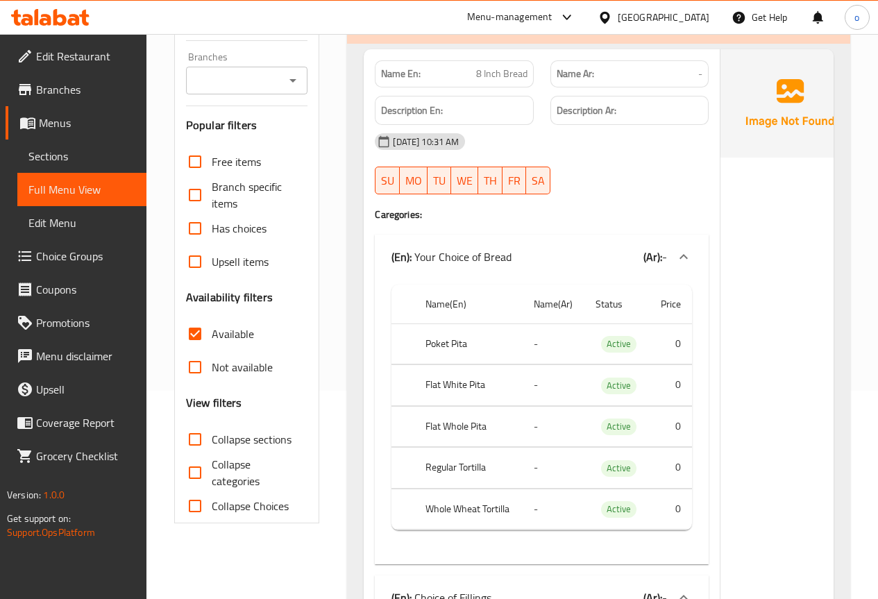
click at [193, 317] on input "Available" at bounding box center [194, 333] width 33 height 33
checkbox input "false"
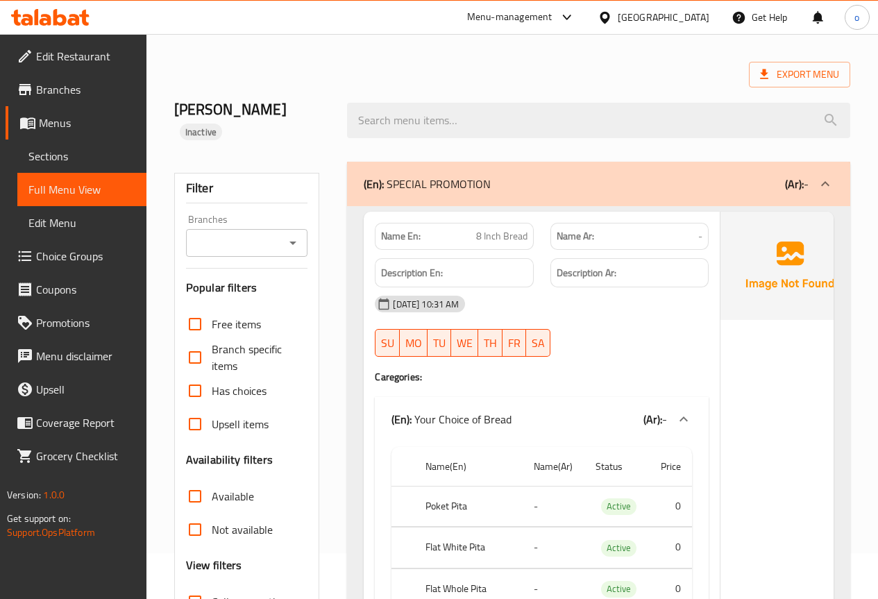
scroll to position [69, 0]
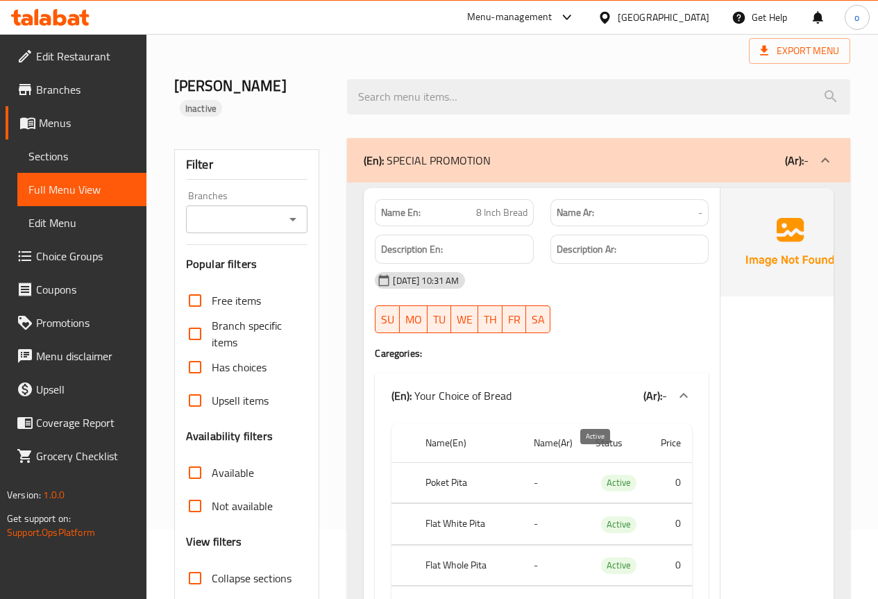
click at [601, 475] on span "Active" at bounding box center [618, 483] width 35 height 16
copy span "Active"
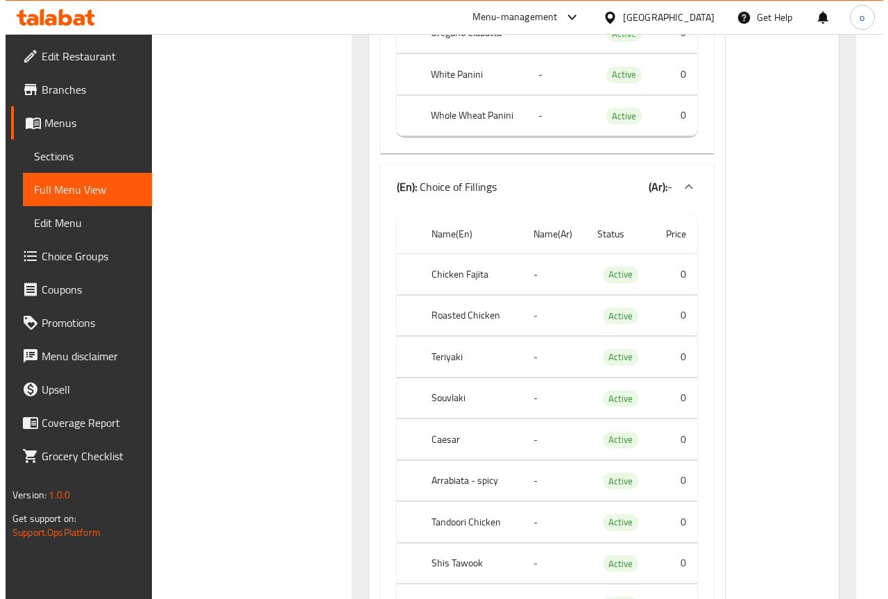
scroll to position [0, 0]
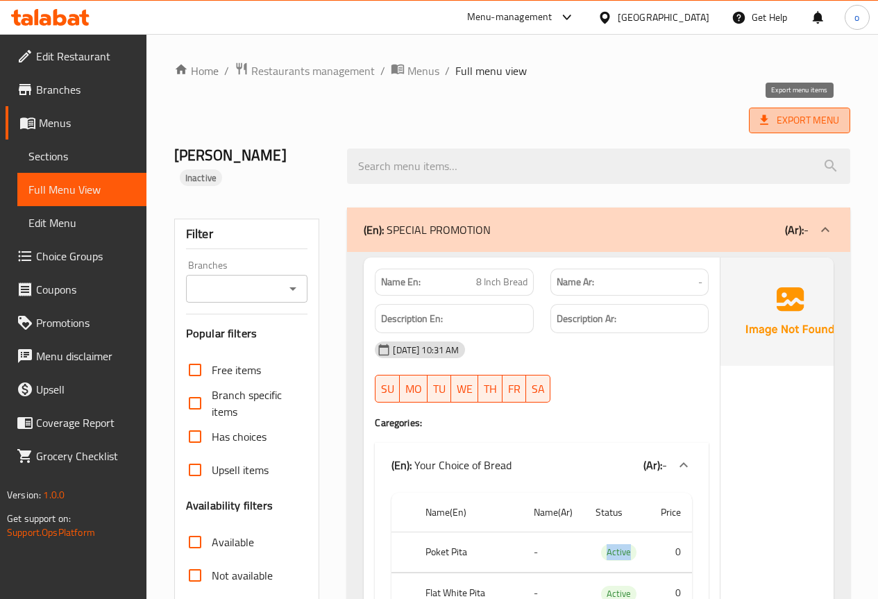
click at [802, 124] on span "Export Menu" at bounding box center [799, 120] width 79 height 17
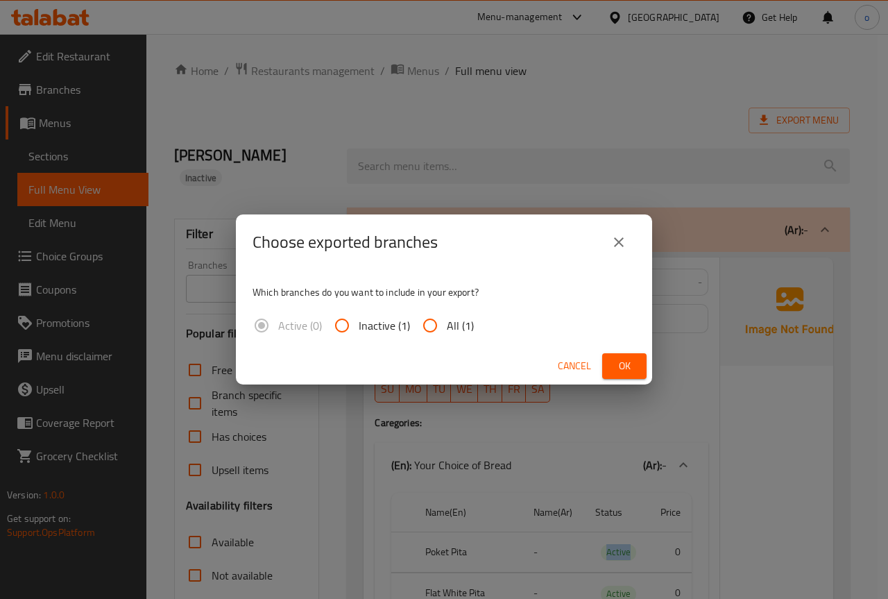
click at [422, 321] on input "All (1)" at bounding box center [429, 325] width 33 height 33
radio input "true"
click at [622, 363] on span "Ok" at bounding box center [624, 365] width 22 height 17
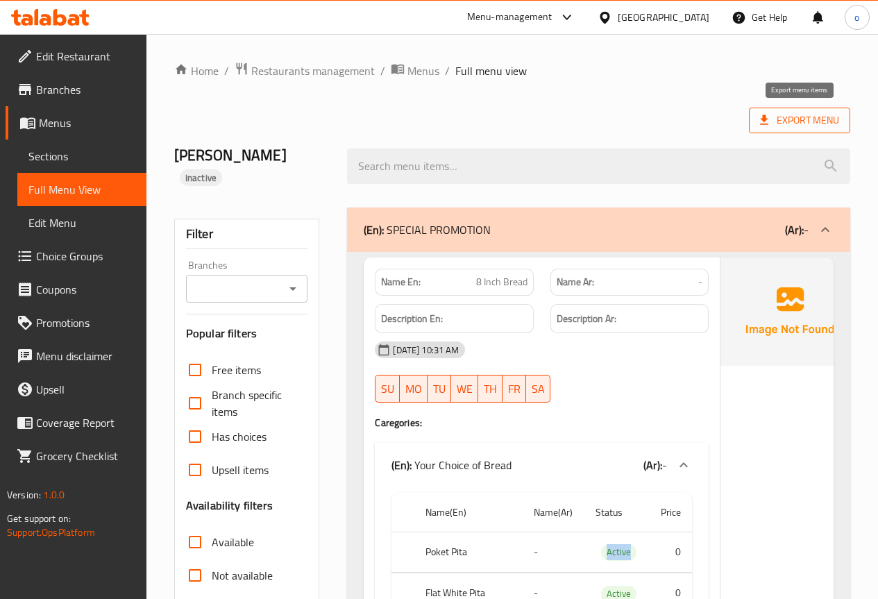
click at [801, 125] on span "Export Menu" at bounding box center [799, 120] width 79 height 17
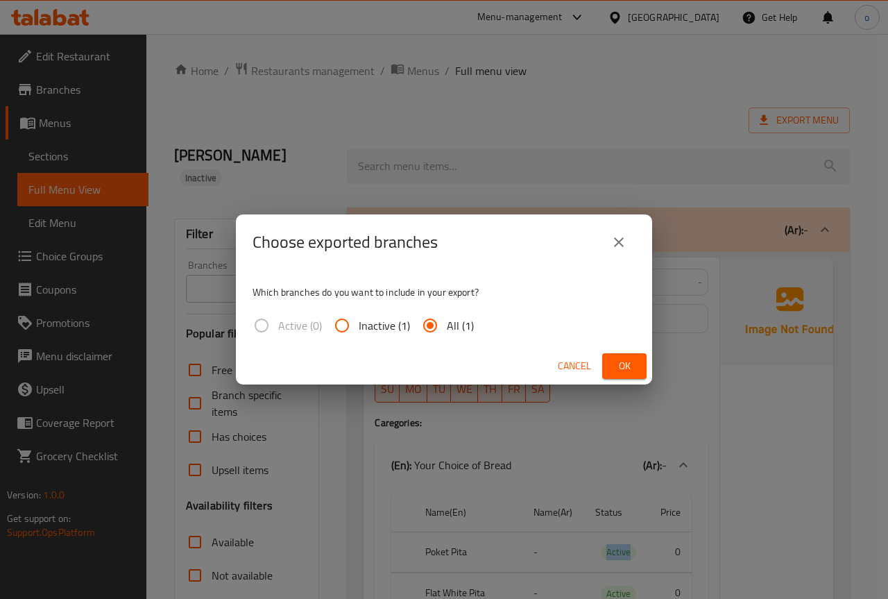
click at [618, 245] on icon "close" at bounding box center [618, 242] width 17 height 17
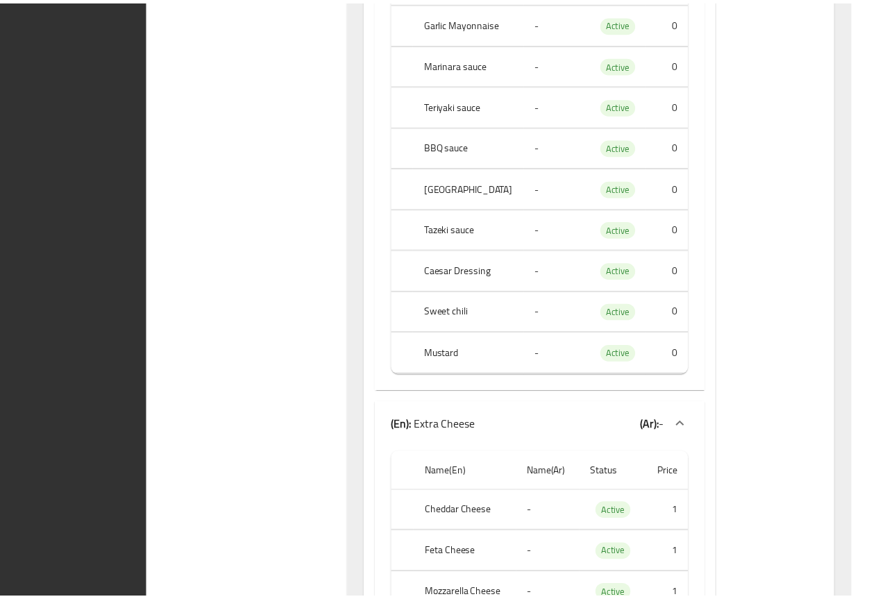
scroll to position [72104, 0]
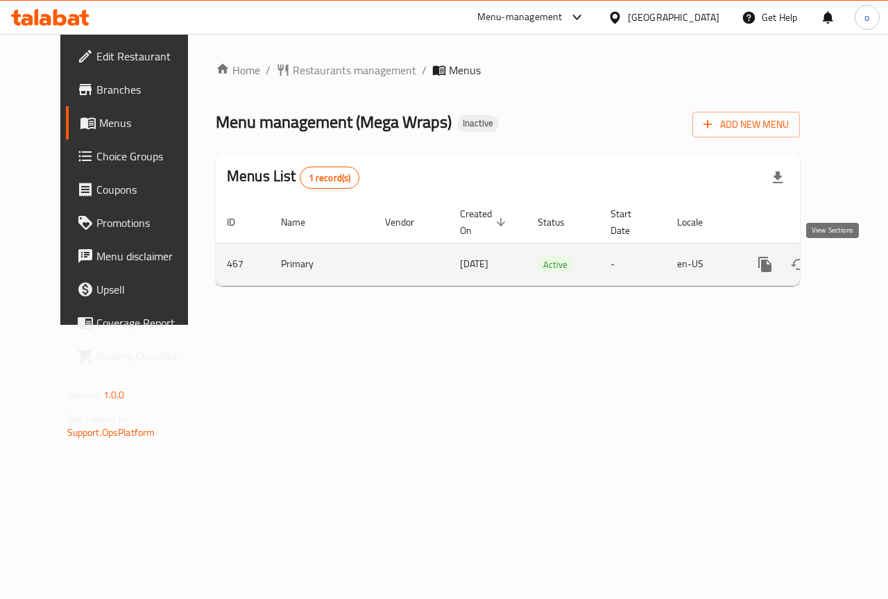
click at [859, 263] on icon "enhanced table" at bounding box center [865, 264] width 12 height 12
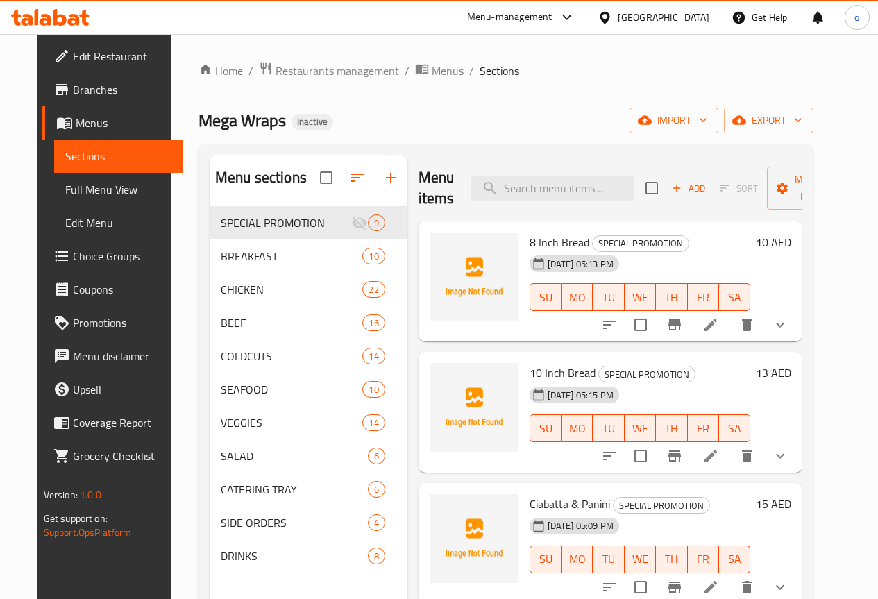
click at [65, 189] on span "Full Menu View" at bounding box center [118, 189] width 107 height 17
click at [74, 186] on span "Full Menu View" at bounding box center [118, 189] width 107 height 17
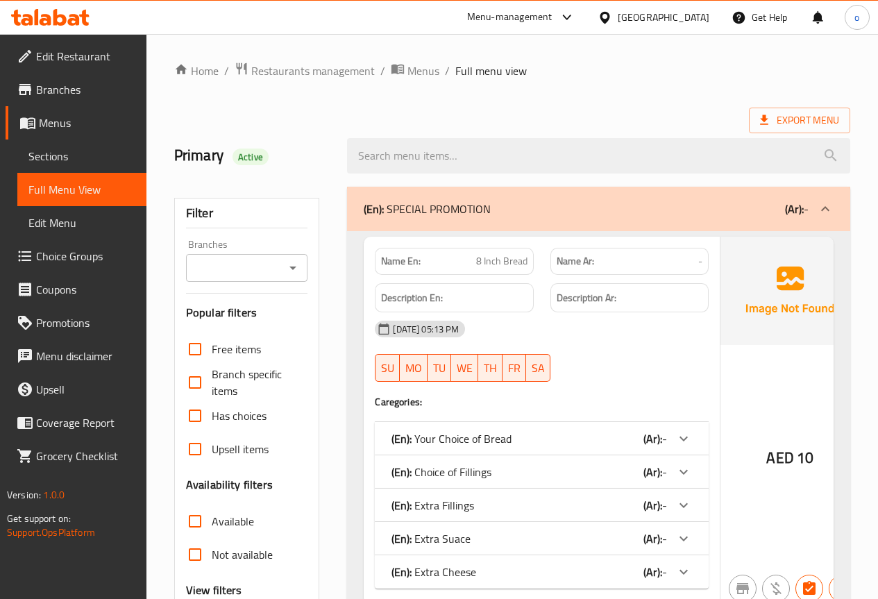
checkbox input "false"
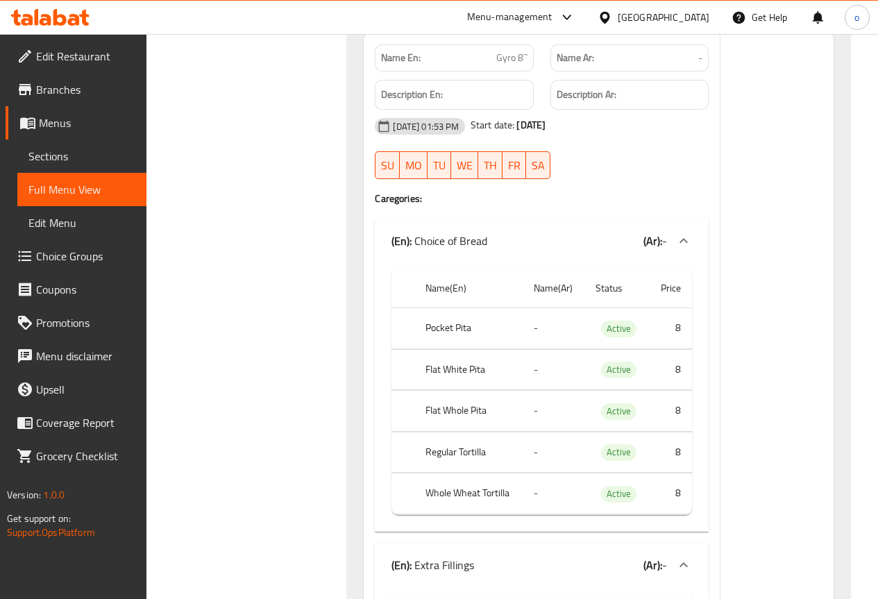
scroll to position [10129, 0]
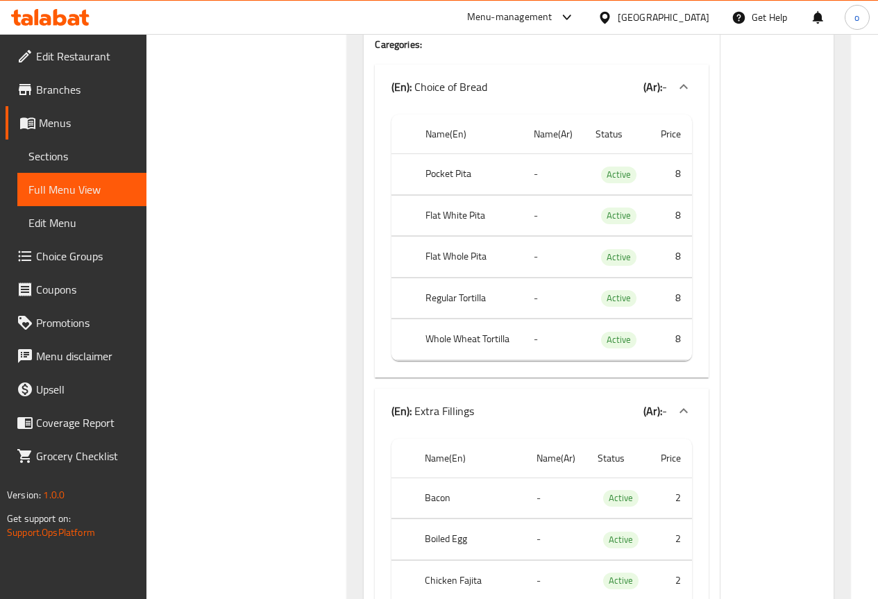
click at [85, 191] on span "Full Menu View" at bounding box center [81, 189] width 107 height 17
click at [81, 216] on span "Edit Menu" at bounding box center [81, 222] width 107 height 17
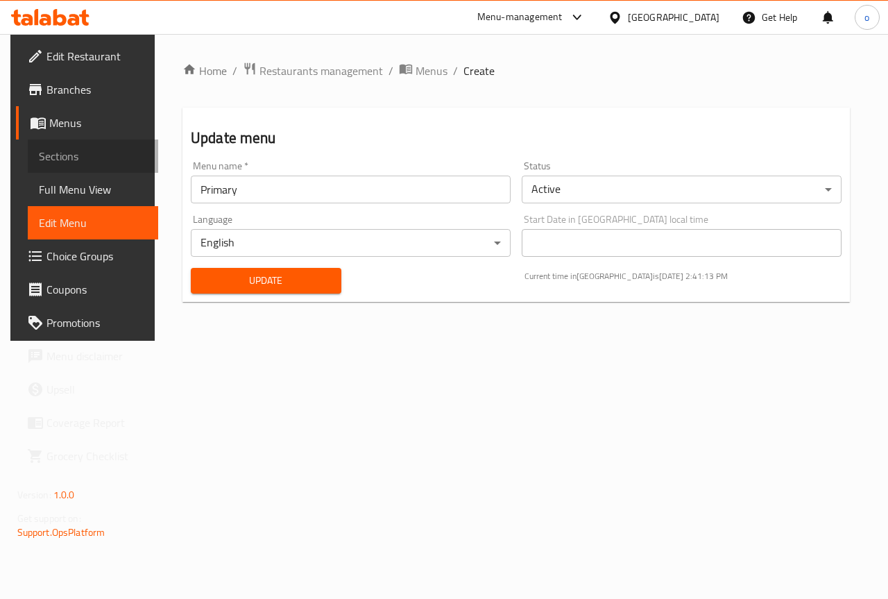
click at [41, 142] on link "Sections" at bounding box center [93, 155] width 131 height 33
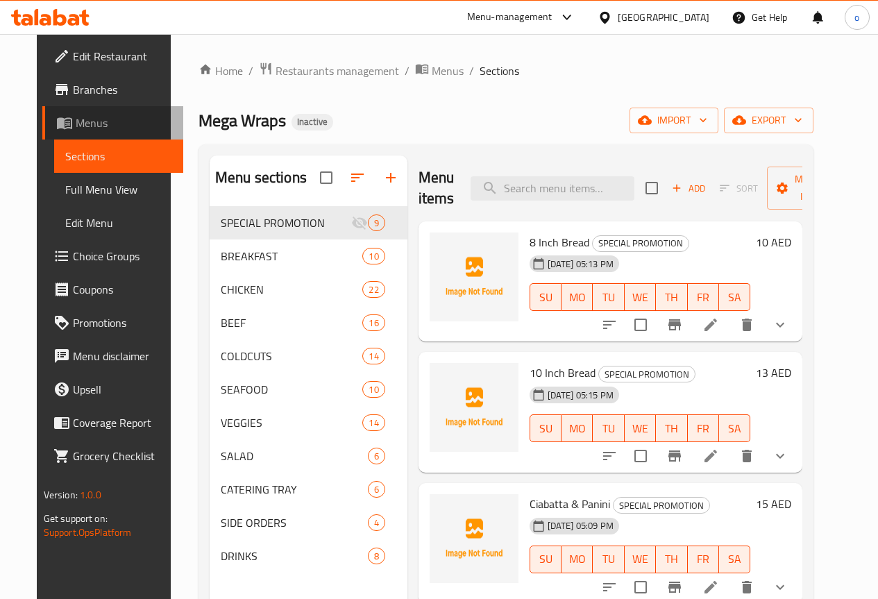
click at [53, 112] on link "Menus" at bounding box center [112, 122] width 141 height 33
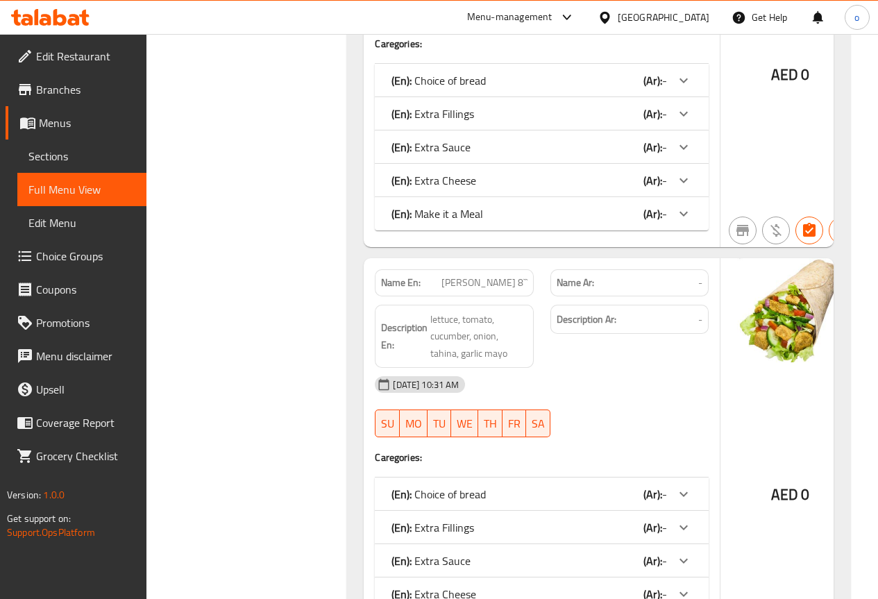
scroll to position [14393, 0]
